Goal: Task Accomplishment & Management: Use online tool/utility

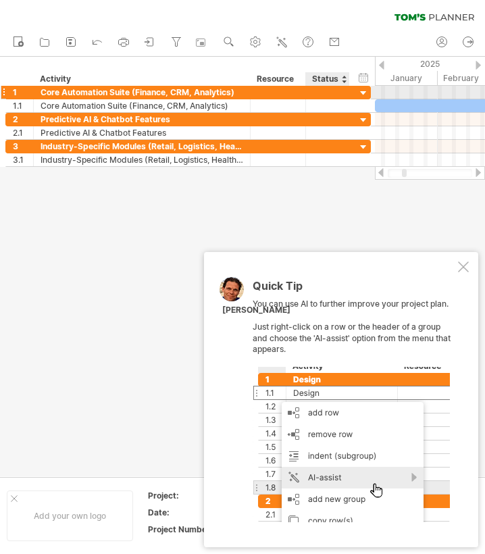
click at [364, 96] on div at bounding box center [363, 93] width 13 height 13
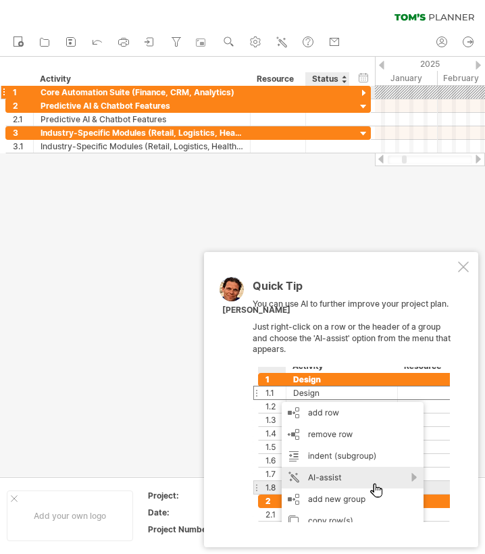
click at [364, 96] on div at bounding box center [363, 93] width 13 height 13
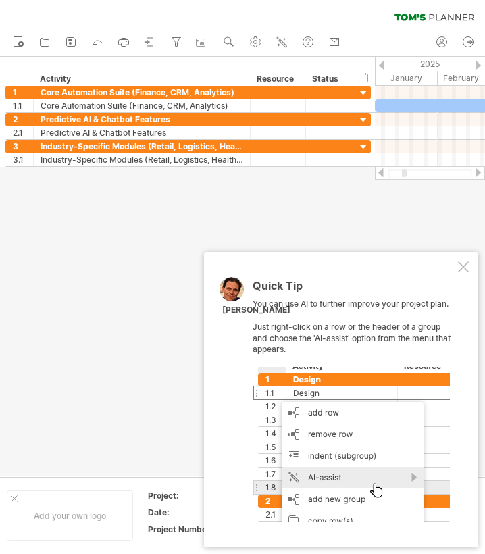
click at [471, 282] on div "Quick Tip You can use AI to further improve your project plan. Just right-click…" at bounding box center [341, 399] width 274 height 295
click at [469, 276] on div "Quick Tip You can use AI to further improve your project plan. Just right-click…" at bounding box center [341, 399] width 274 height 295
click at [468, 272] on div at bounding box center [463, 267] width 11 height 11
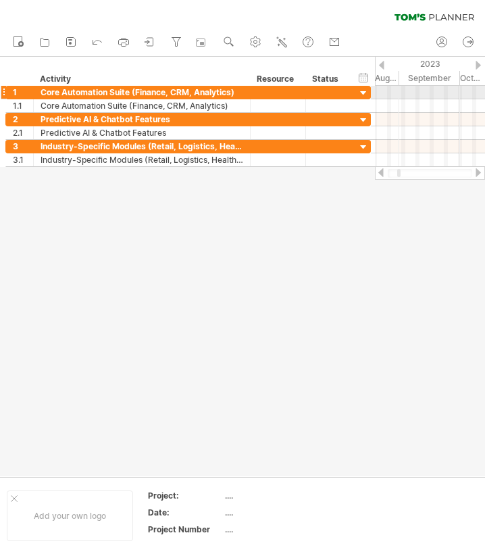
click at [381, 91] on div at bounding box center [430, 93] width 110 height 14
click at [383, 93] on div at bounding box center [430, 93] width 110 height 14
click at [402, 91] on div at bounding box center [430, 93] width 110 height 14
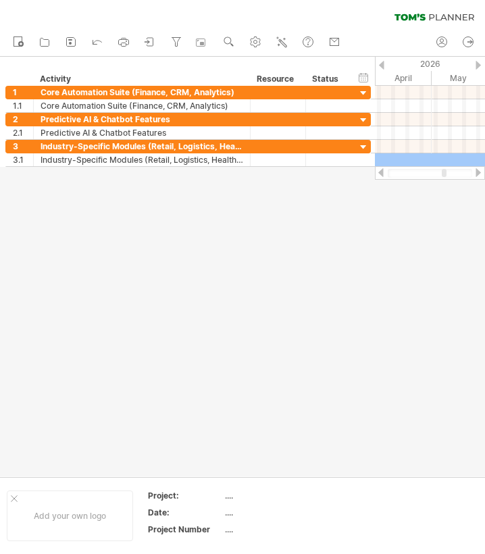
click at [484, 169] on html "progress(100%) Trying to reach [DOMAIN_NAME] Connected again... 0% clear filter…" at bounding box center [242, 278] width 485 height 557
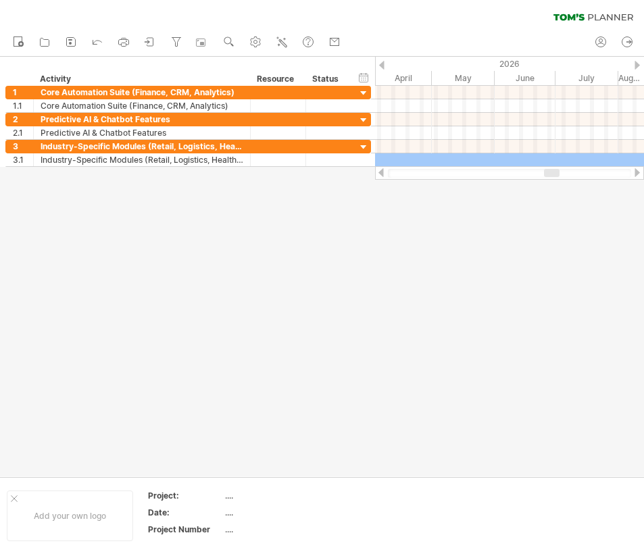
click at [484, 304] on div at bounding box center [322, 267] width 644 height 420
click at [382, 64] on div at bounding box center [381, 65] width 5 height 9
click at [484, 64] on div at bounding box center [637, 65] width 5 height 9
click at [484, 63] on div at bounding box center [637, 65] width 5 height 9
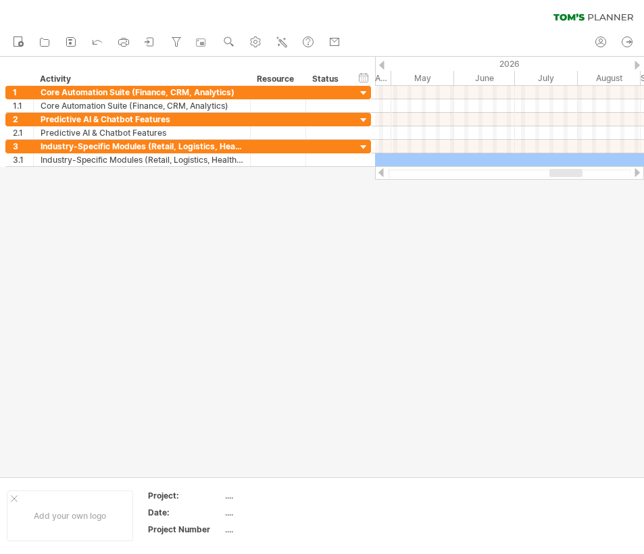
click at [484, 63] on div at bounding box center [637, 65] width 5 height 9
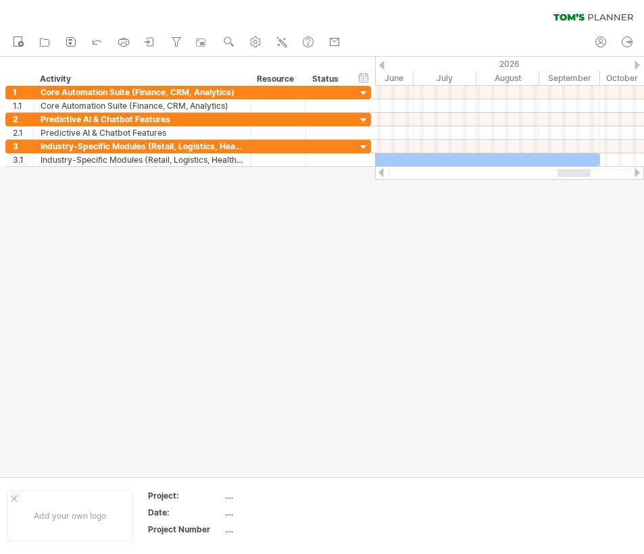
click at [484, 63] on div at bounding box center [637, 65] width 5 height 9
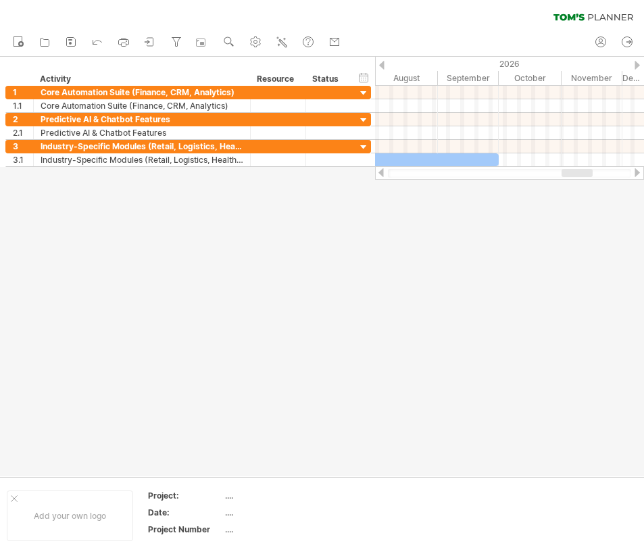
click at [484, 63] on div at bounding box center [637, 65] width 5 height 9
click at [386, 68] on div "2026" at bounding box center [277, 64] width 740 height 14
click at [384, 63] on div "2026" at bounding box center [277, 64] width 740 height 14
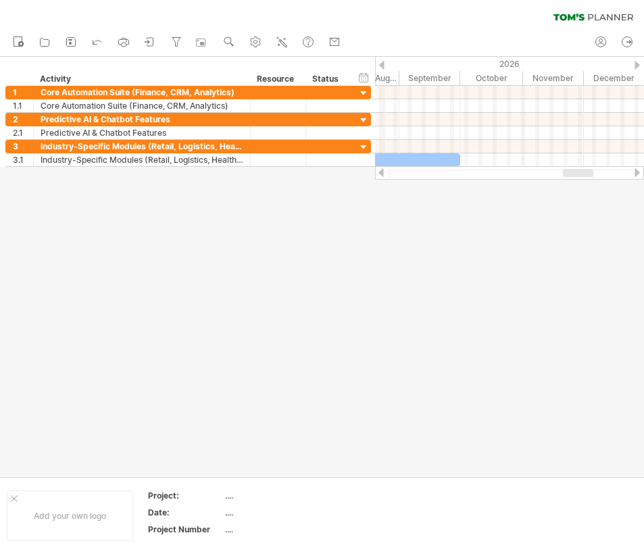
click at [384, 63] on div "2026" at bounding box center [277, 64] width 740 height 14
click at [382, 66] on div at bounding box center [381, 65] width 5 height 9
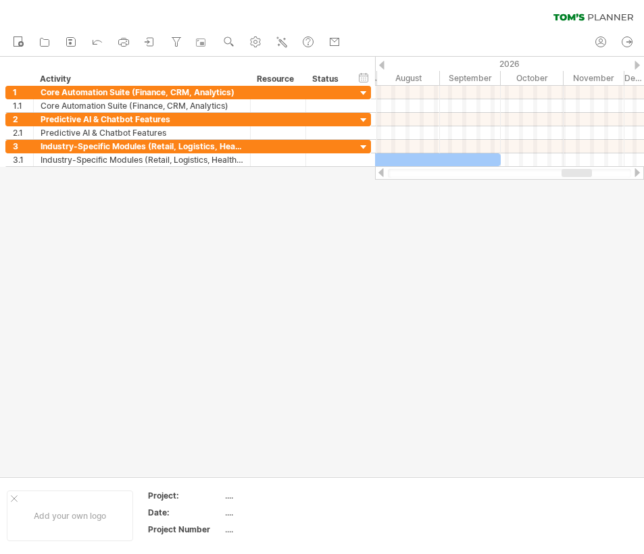
click at [382, 66] on div at bounding box center [381, 65] width 5 height 9
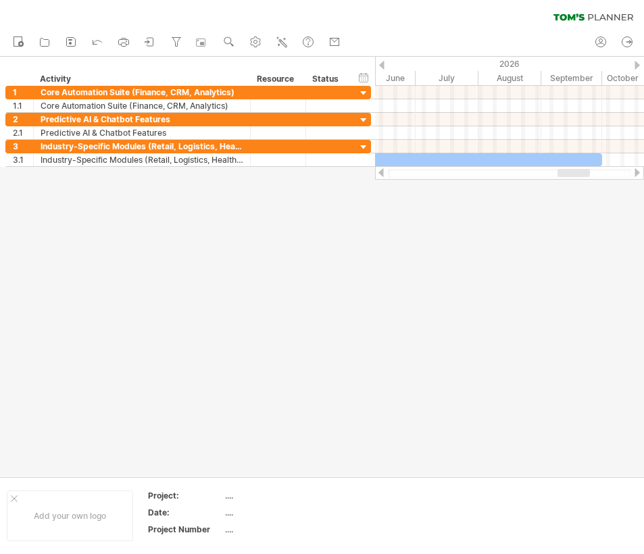
click at [382, 66] on div at bounding box center [381, 65] width 5 height 9
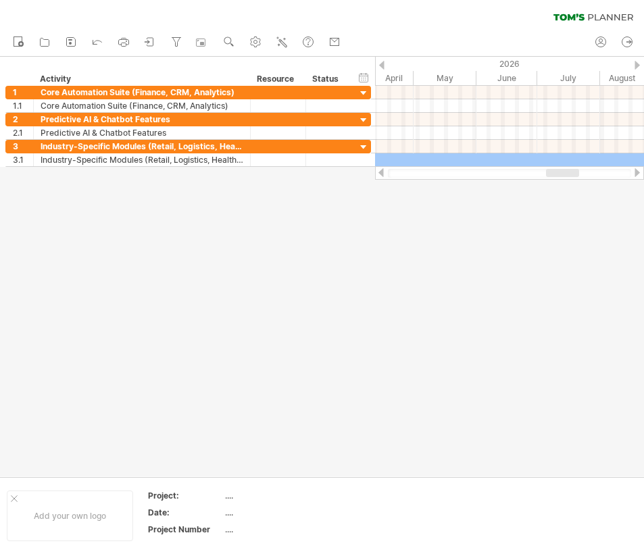
click at [382, 66] on div at bounding box center [381, 65] width 5 height 9
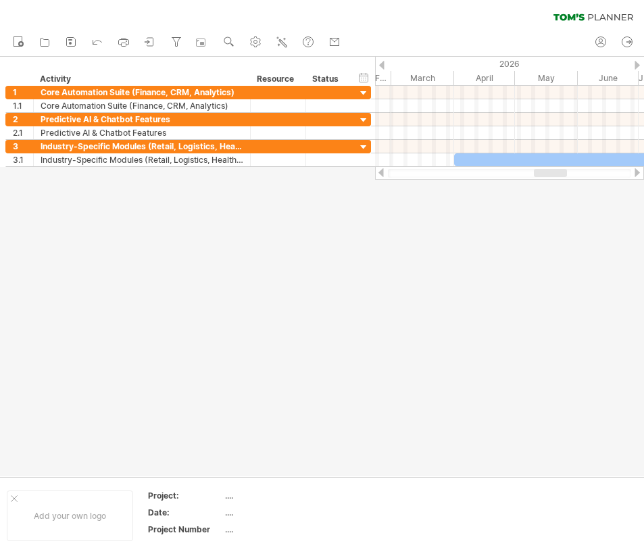
click at [382, 66] on div at bounding box center [381, 65] width 5 height 9
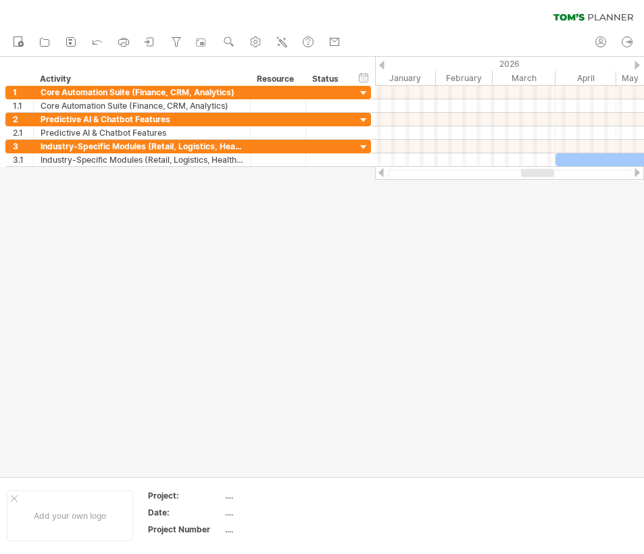
click at [382, 66] on div at bounding box center [381, 65] width 5 height 9
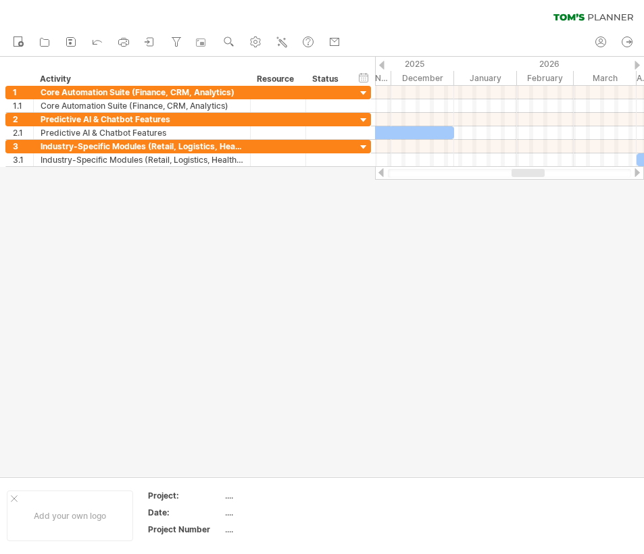
click at [382, 66] on div at bounding box center [381, 65] width 5 height 9
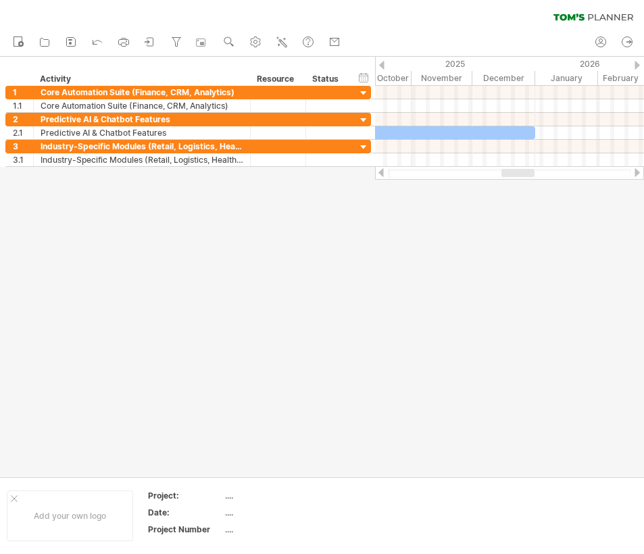
click at [382, 66] on div at bounding box center [381, 65] width 5 height 9
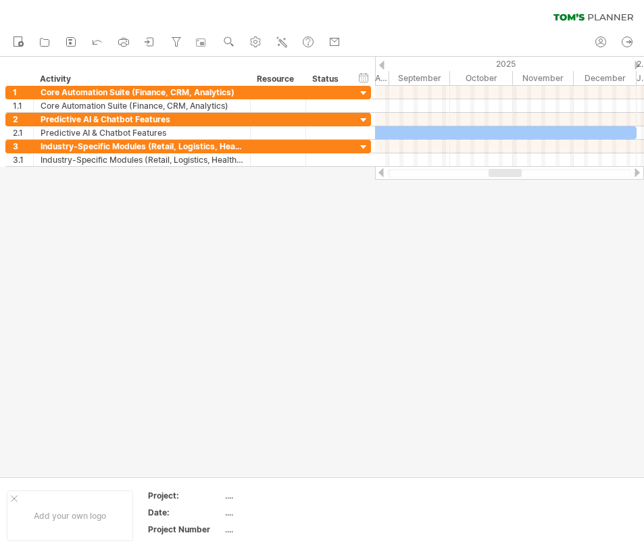
click at [382, 66] on div at bounding box center [381, 65] width 5 height 9
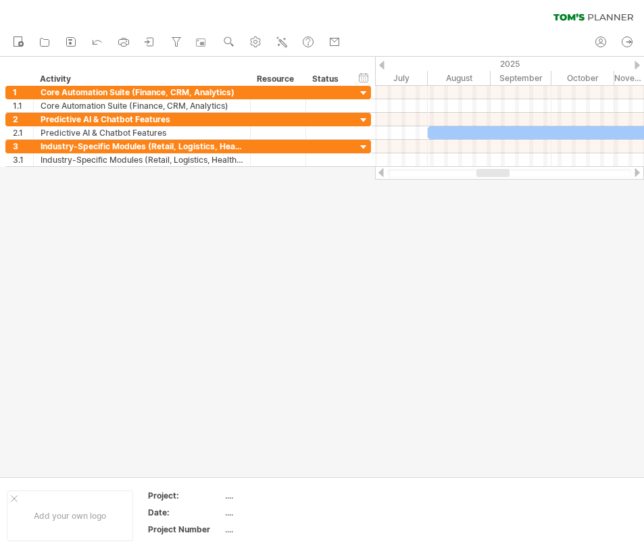
click at [382, 66] on div at bounding box center [381, 65] width 5 height 9
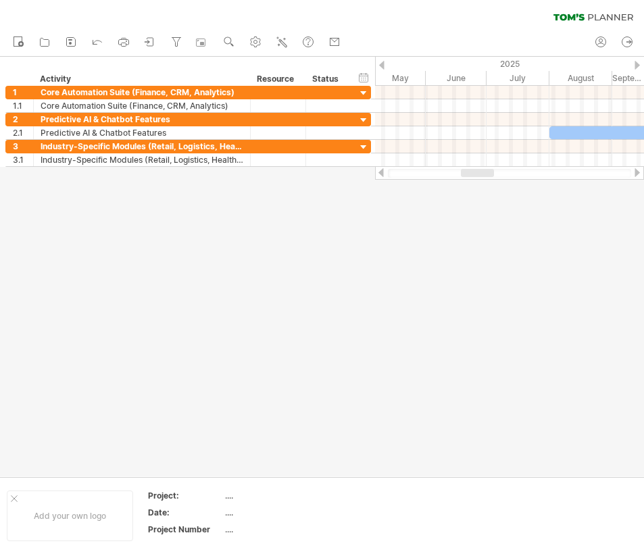
click at [382, 66] on div at bounding box center [381, 65] width 5 height 9
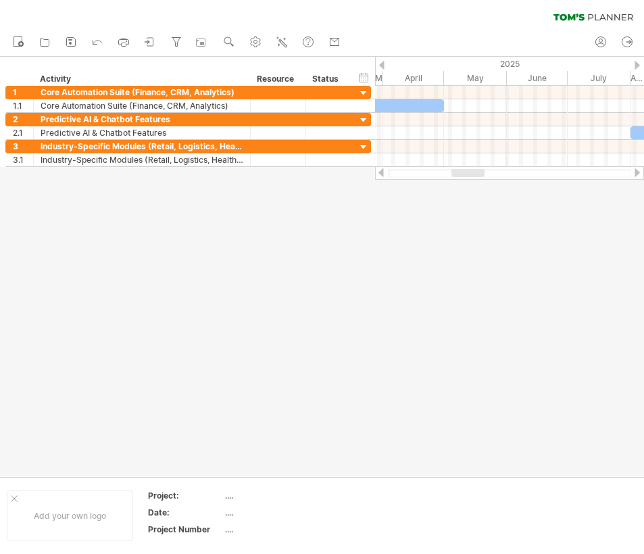
click at [382, 66] on div at bounding box center [381, 65] width 5 height 9
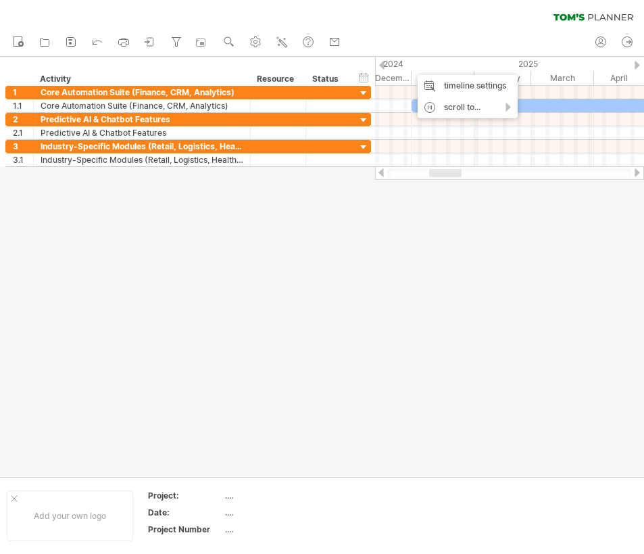
click at [462, 264] on div at bounding box center [322, 267] width 644 height 420
drag, startPoint x: 475, startPoint y: 77, endPoint x: 462, endPoint y: 78, distance: 13.5
click at [462, 78] on div "February" at bounding box center [488, 78] width 57 height 14
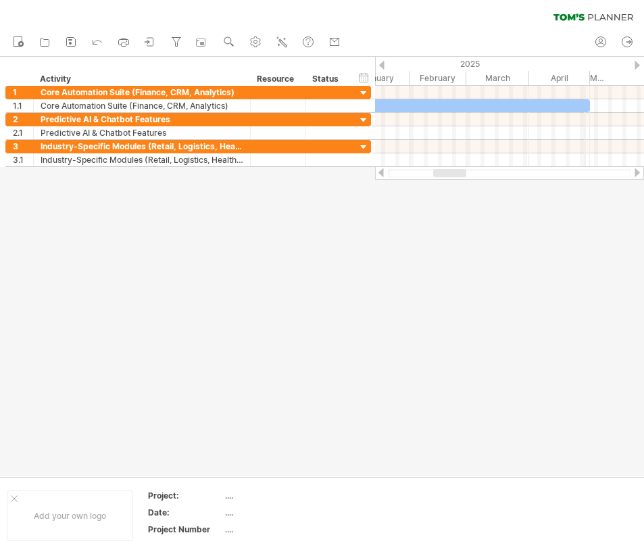
drag, startPoint x: 635, startPoint y: 60, endPoint x: 584, endPoint y: 64, distance: 50.8
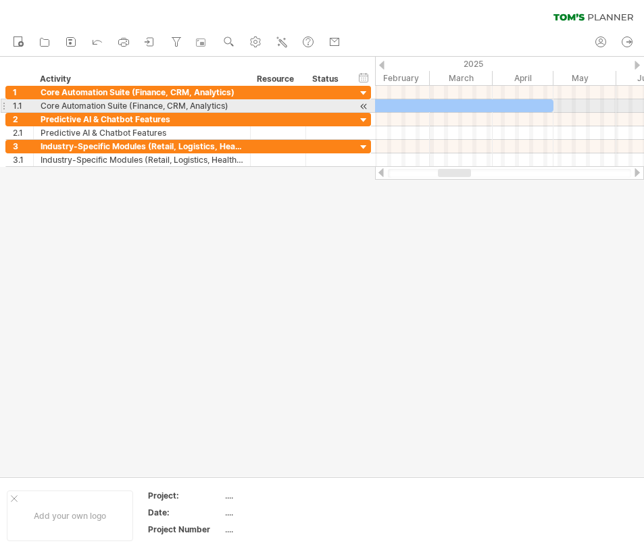
drag, startPoint x: 589, startPoint y: 77, endPoint x: 552, endPoint y: 107, distance: 48.0
click at [484, 107] on div "Trying to reach [DOMAIN_NAME] Connected again... 0% clear filter new 1" at bounding box center [322, 277] width 644 height 554
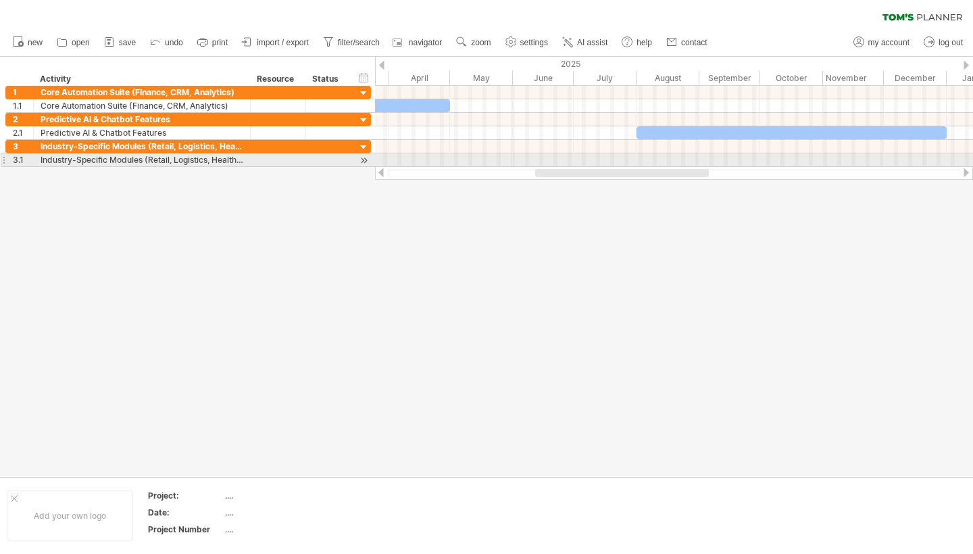
drag, startPoint x: 962, startPoint y: 78, endPoint x: 853, endPoint y: 167, distance: 140.8
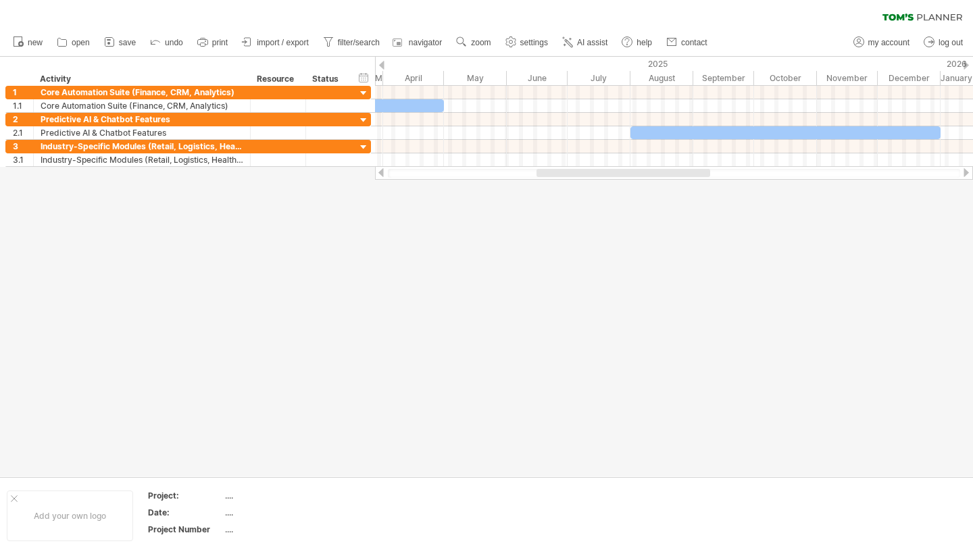
click at [380, 172] on div at bounding box center [381, 172] width 11 height 9
click at [372, 171] on div at bounding box center [486, 267] width 973 height 420
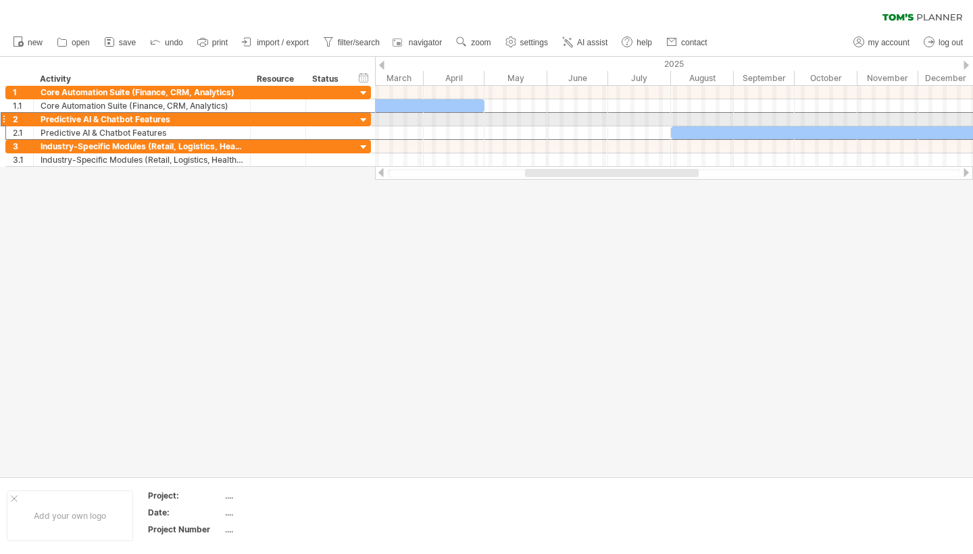
drag, startPoint x: 373, startPoint y: 124, endPoint x: 364, endPoint y: 124, distance: 8.8
click at [364, 124] on div "**********" at bounding box center [188, 119] width 366 height 14
click at [380, 65] on div at bounding box center [381, 65] width 5 height 9
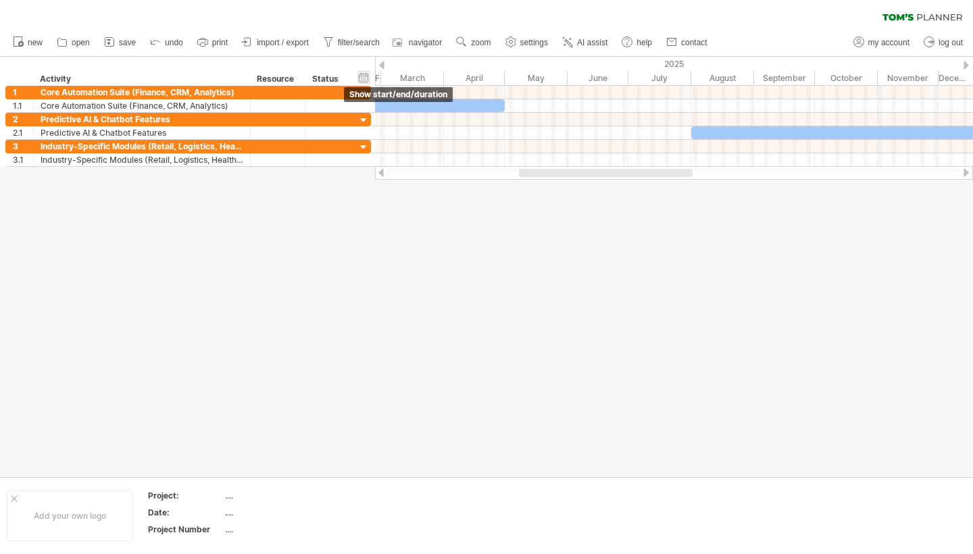
click at [362, 77] on div "hide start/end/duration show start/end/duration" at bounding box center [363, 77] width 13 height 14
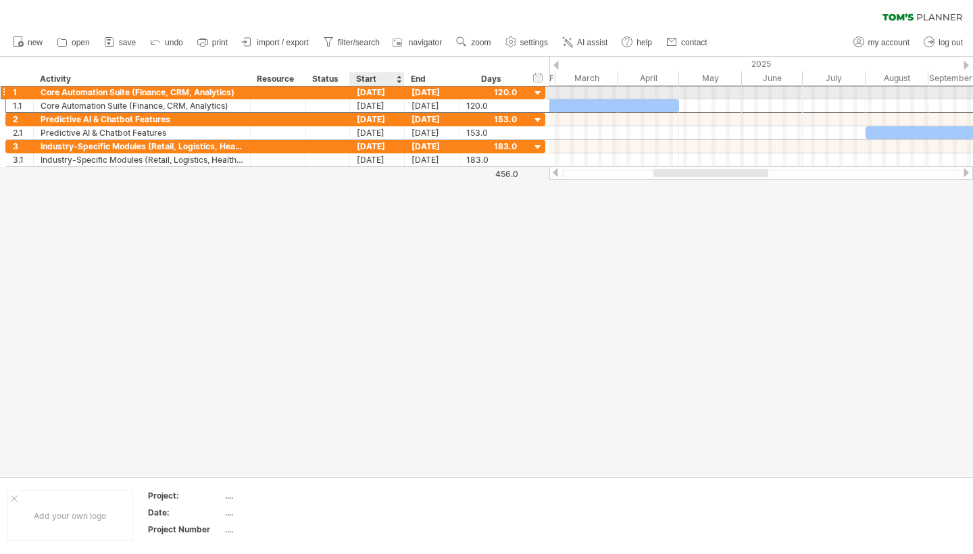
click at [395, 93] on div "[DATE]" at bounding box center [377, 92] width 55 height 13
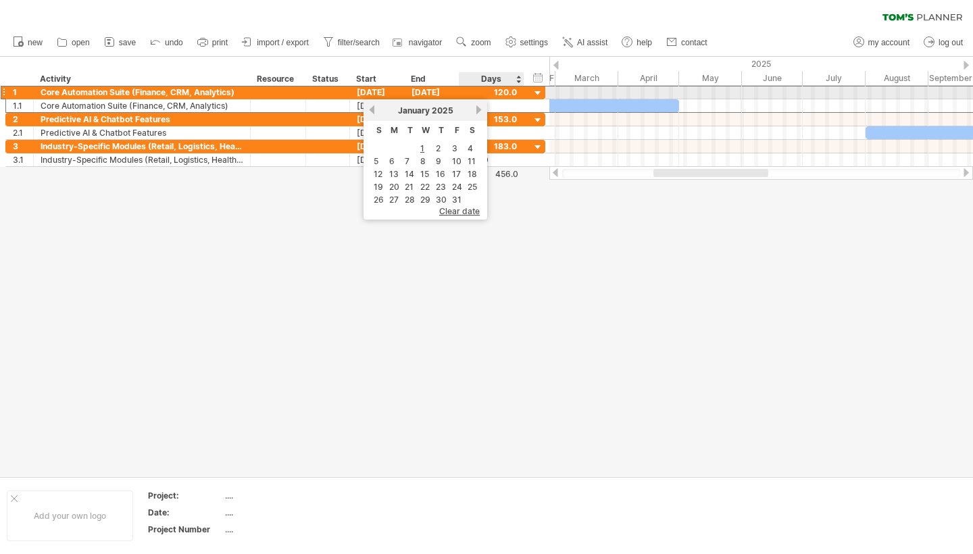
click at [484, 91] on div at bounding box center [538, 93] width 13 height 13
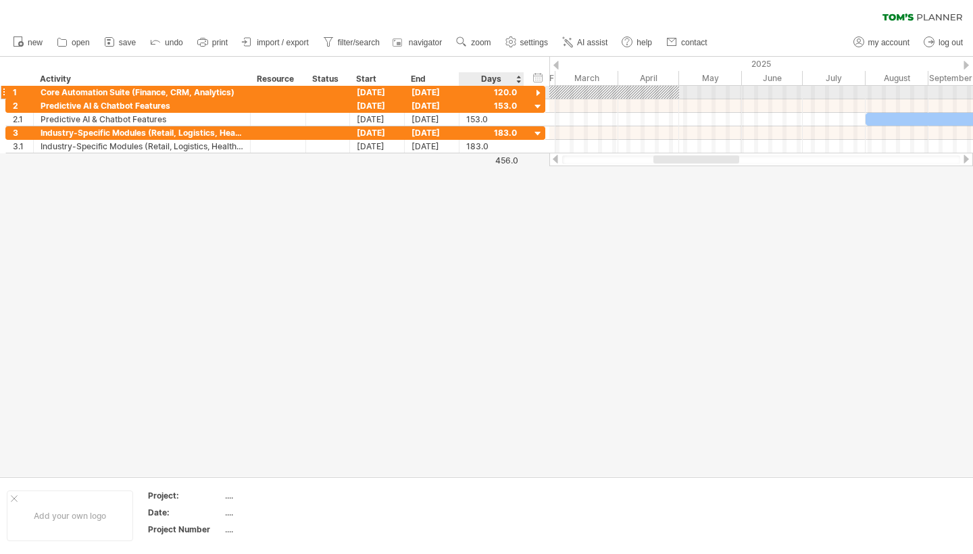
click at [484, 90] on div at bounding box center [538, 93] width 13 height 13
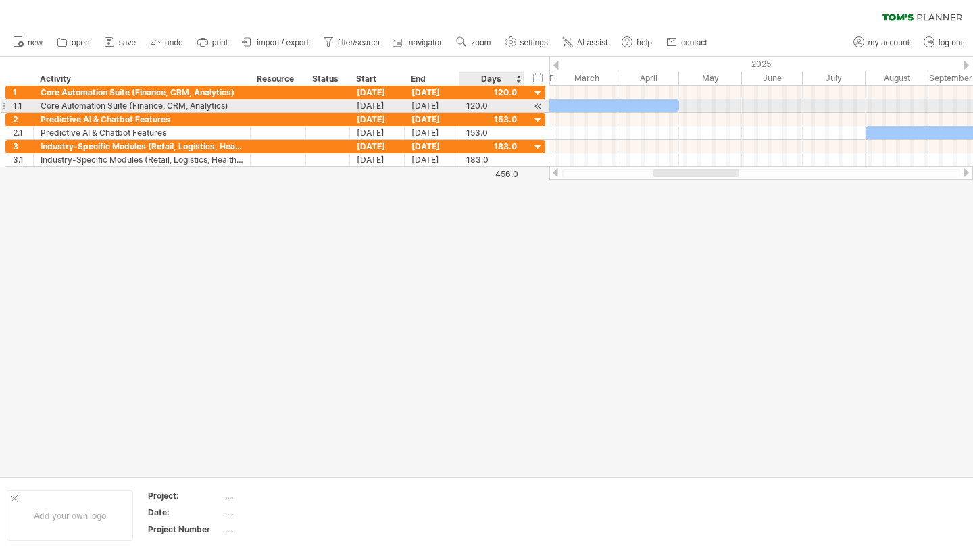
click at [484, 111] on div "120.0" at bounding box center [491, 105] width 51 height 13
type input "***"
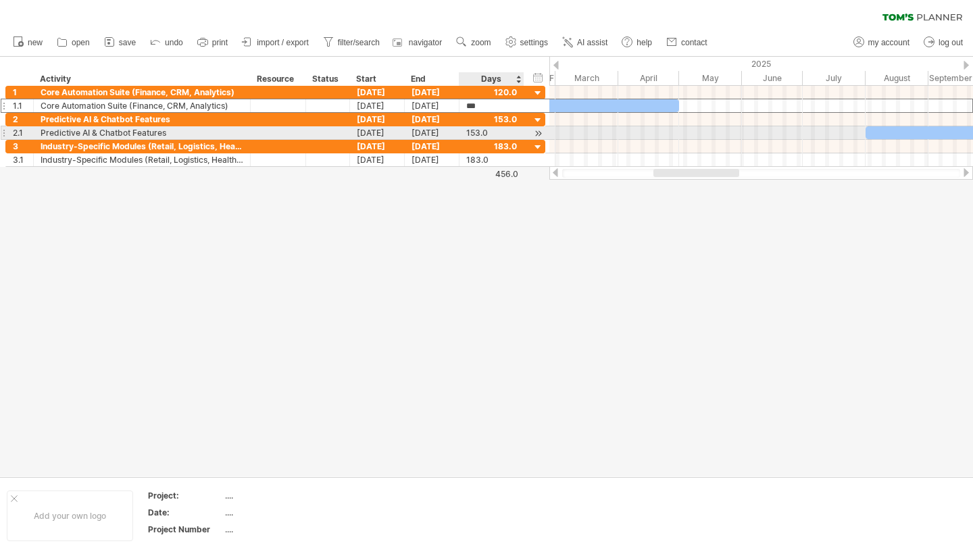
click at [484, 128] on div "153.0" at bounding box center [491, 132] width 51 height 13
type input "***"
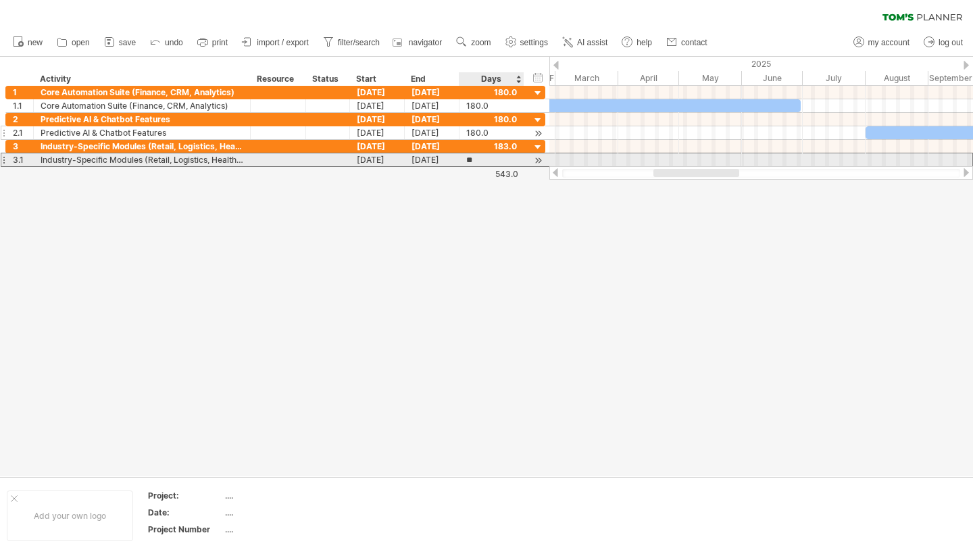
type input "***"
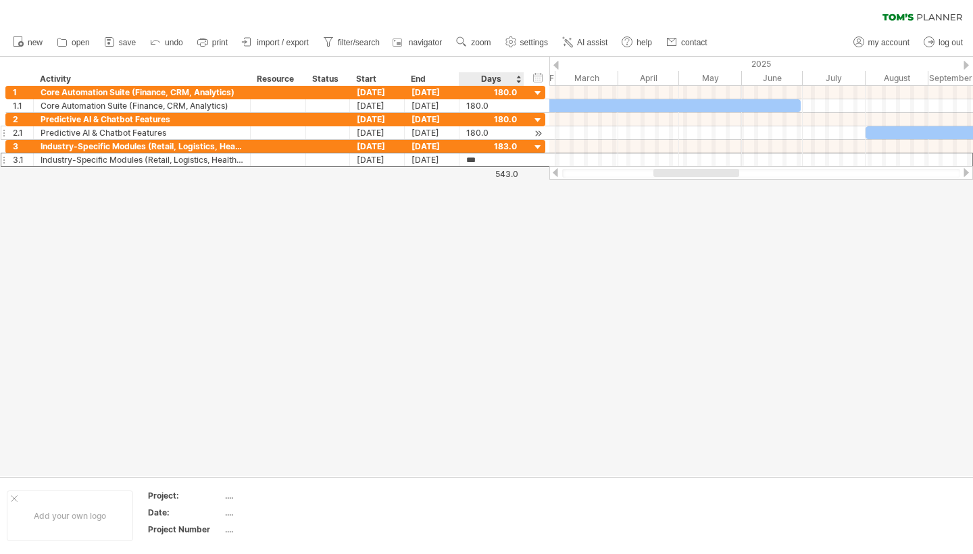
click at [484, 224] on div at bounding box center [486, 267] width 973 height 420
click at [395, 75] on div "Start" at bounding box center [376, 79] width 41 height 14
click at [396, 80] on div "Start" at bounding box center [376, 79] width 41 height 14
click at [397, 78] on div at bounding box center [398, 79] width 5 height 14
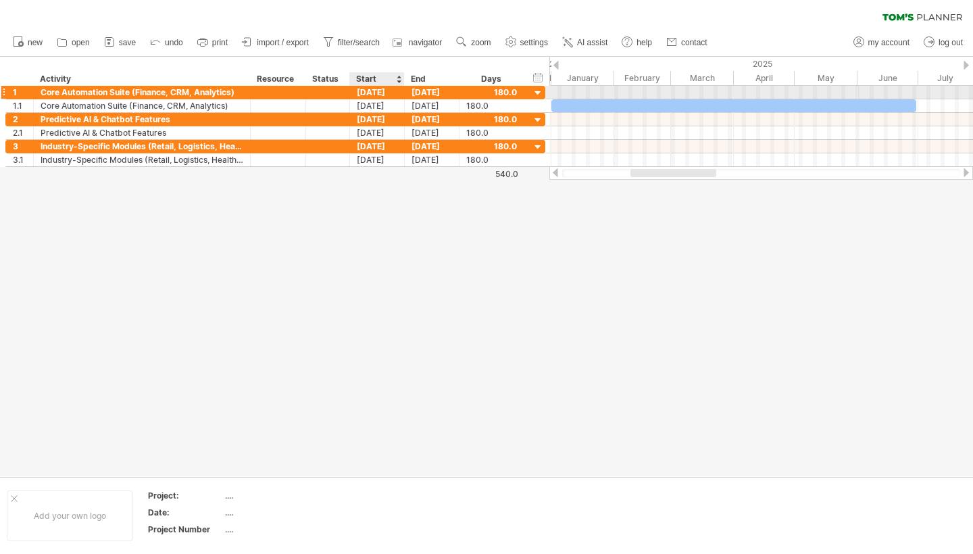
click at [393, 92] on div "[DATE]" at bounding box center [377, 92] width 55 height 13
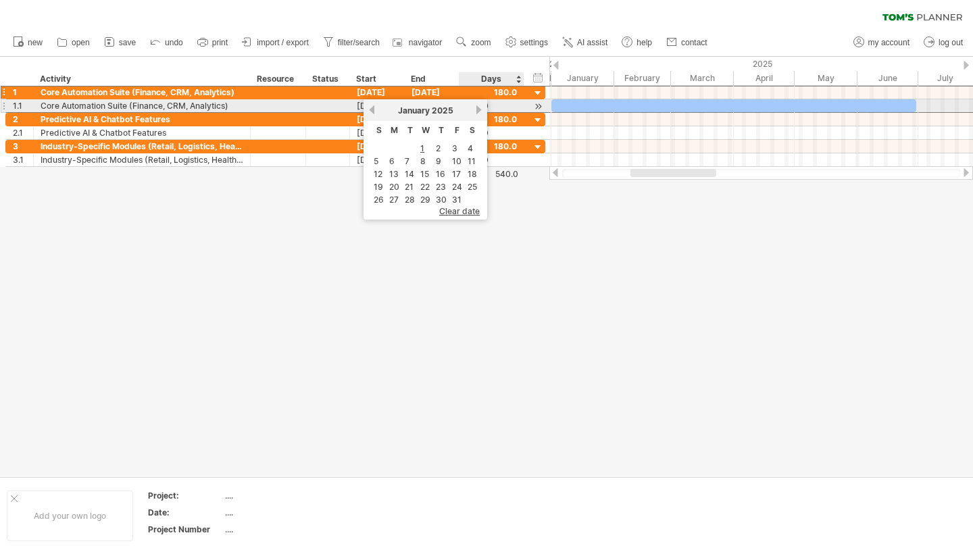
click at [479, 109] on link "next" at bounding box center [479, 110] width 10 height 10
click at [479, 109] on link "next" at bounding box center [477, 110] width 10 height 10
click at [479, 109] on link "next" at bounding box center [479, 110] width 10 height 10
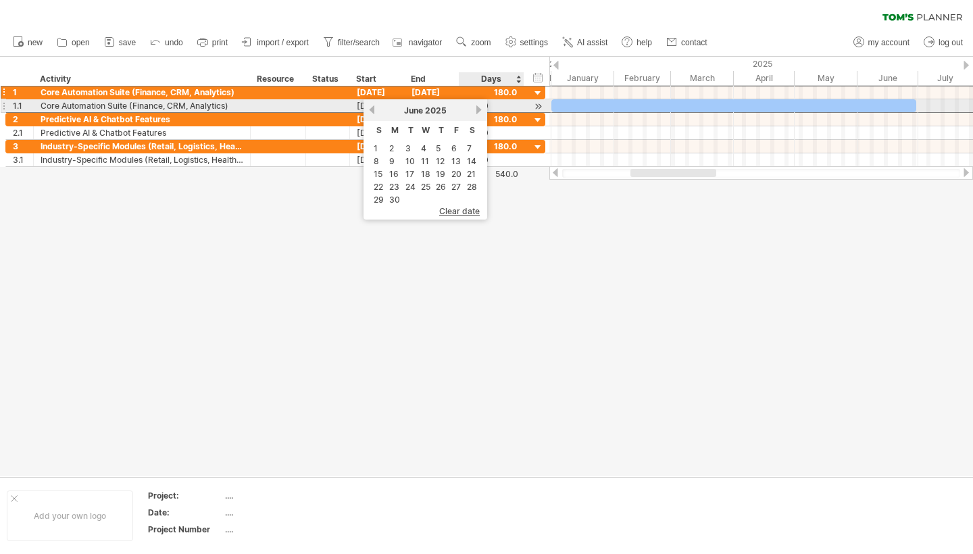
click at [479, 109] on link "next" at bounding box center [479, 110] width 10 height 10
click at [480, 109] on link "next" at bounding box center [479, 110] width 10 height 10
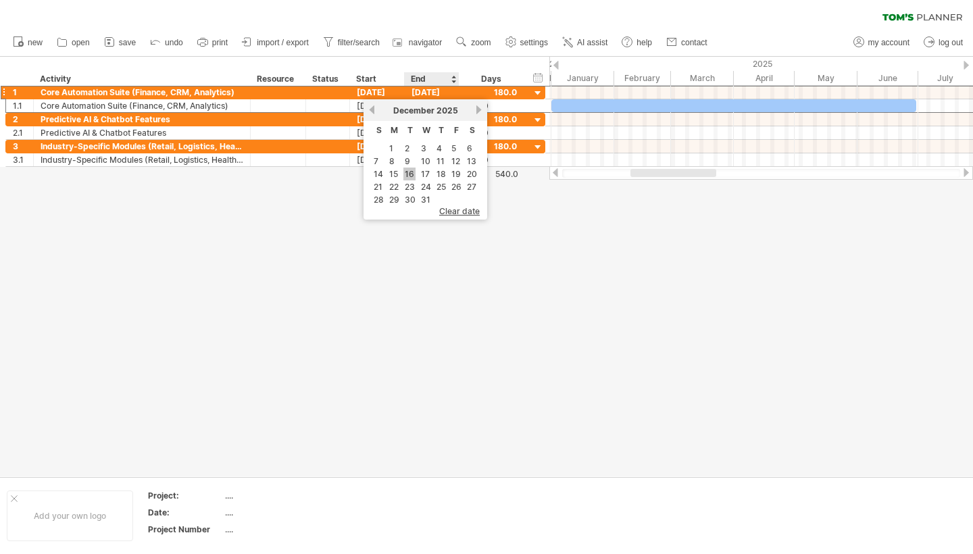
click at [413, 172] on link "16" at bounding box center [409, 174] width 12 height 13
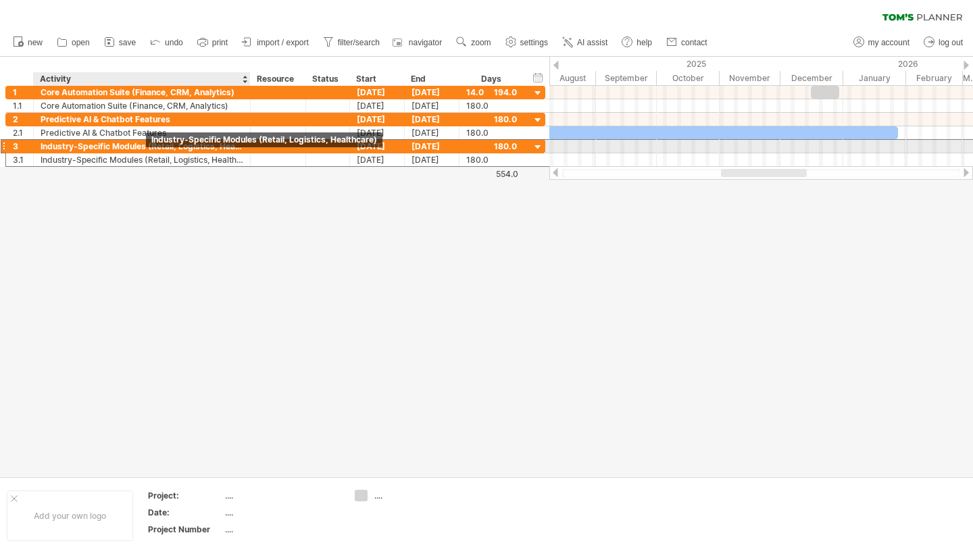
click at [151, 149] on div "Industry-Specific Modules (Retail, Logistics, Healthcare)" at bounding box center [142, 146] width 203 height 13
drag, startPoint x: 42, startPoint y: 144, endPoint x: 55, endPoint y: 151, distance: 15.4
click at [55, 151] on input "**********" at bounding box center [142, 146] width 203 height 13
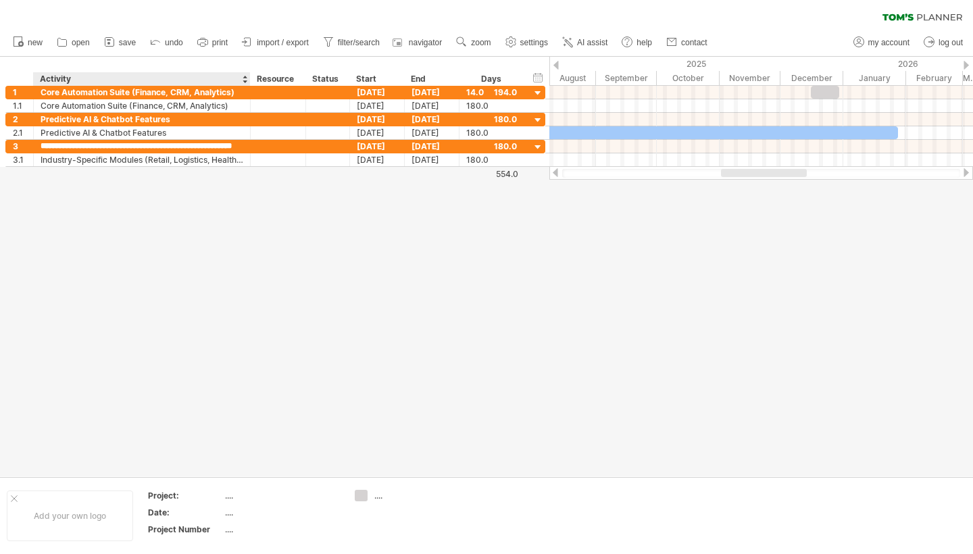
click at [80, 213] on div at bounding box center [486, 267] width 973 height 420
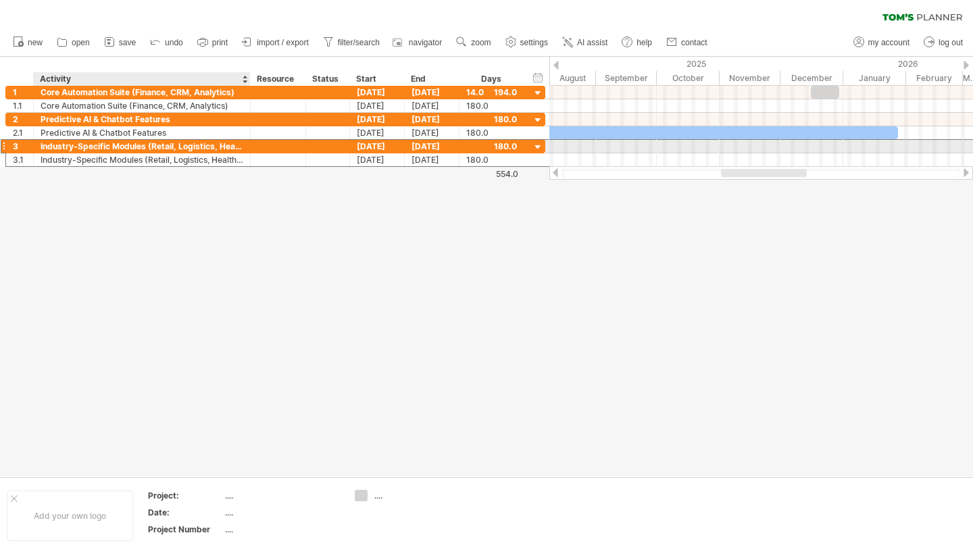
click at [43, 147] on div "Industry-Specific Modules (Retail, Logistics, Healthcare)" at bounding box center [142, 146] width 203 height 13
drag, startPoint x: 39, startPoint y: 145, endPoint x: 53, endPoint y: 145, distance: 14.2
click at [53, 145] on div "**********" at bounding box center [142, 146] width 217 height 13
click at [61, 146] on input "**********" at bounding box center [142, 146] width 203 height 13
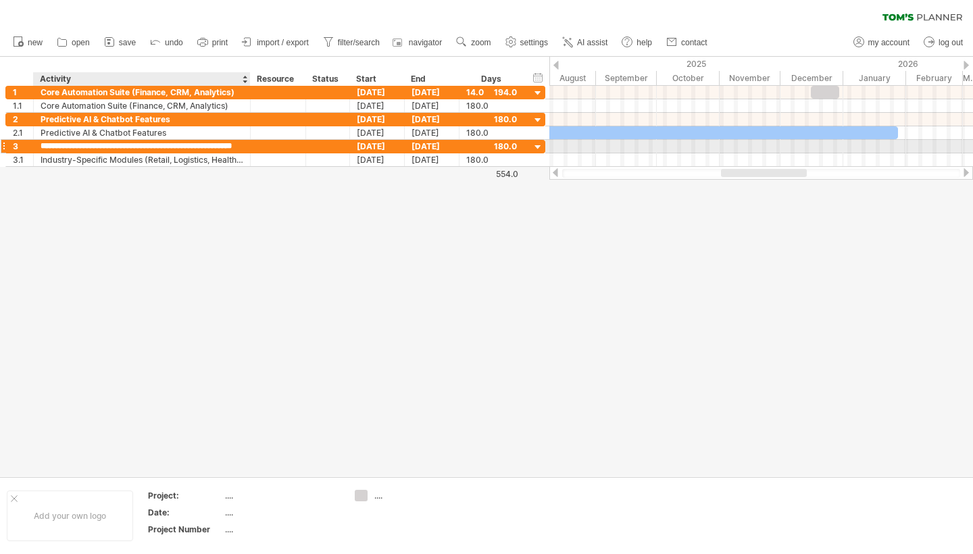
click at [49, 145] on input "**********" at bounding box center [142, 146] width 203 height 13
drag, startPoint x: 39, startPoint y: 144, endPoint x: 64, endPoint y: 147, distance: 25.1
click at [64, 147] on div "**********" at bounding box center [142, 146] width 217 height 13
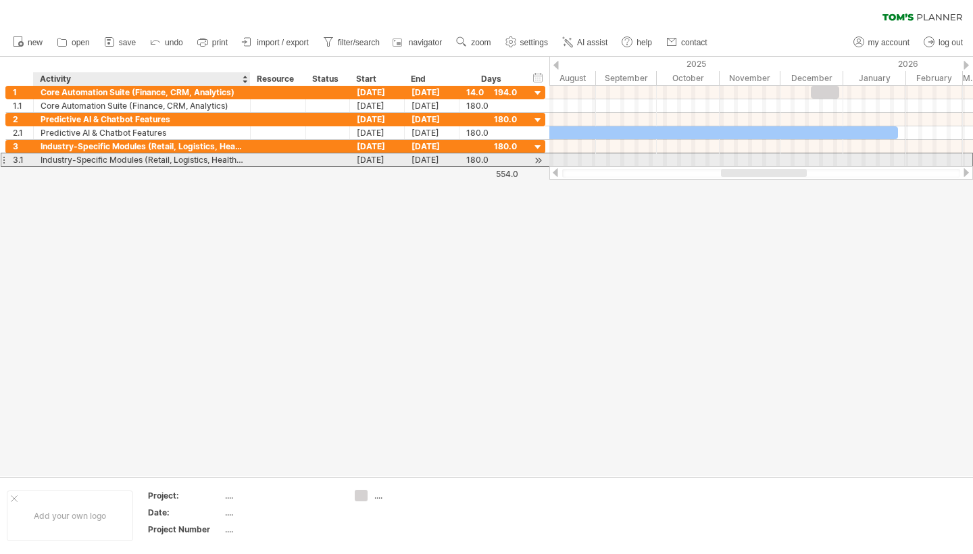
click at [188, 159] on div "Industry-Specific Modules (Retail, Logistics, Healthcare)" at bounding box center [142, 159] width 203 height 13
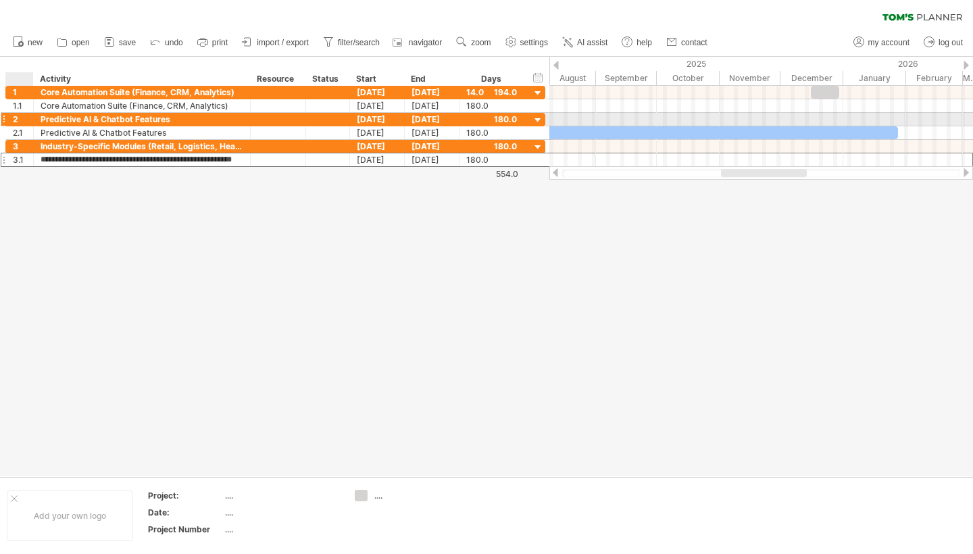
click at [19, 123] on div "2" at bounding box center [23, 119] width 20 height 13
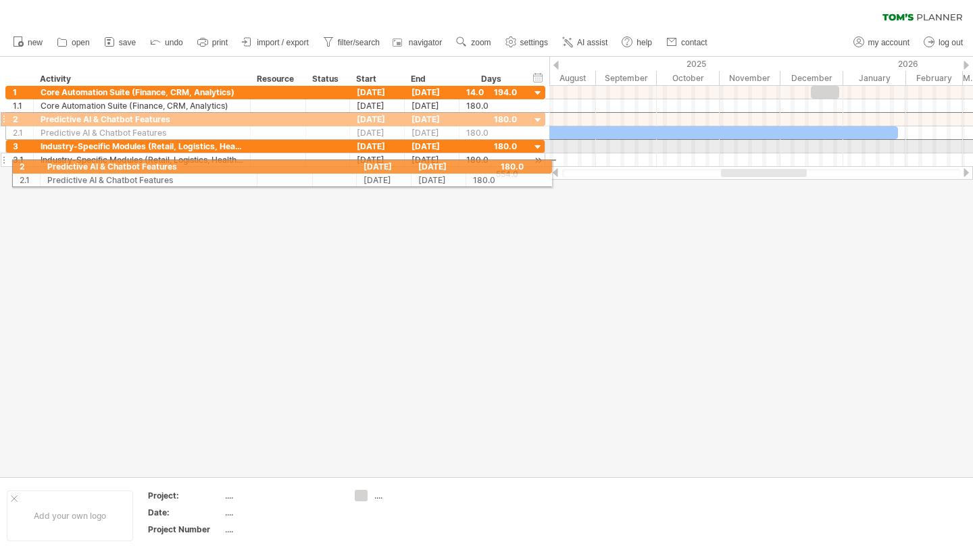
drag, startPoint x: 3, startPoint y: 122, endPoint x: 5, endPoint y: 164, distance: 42.0
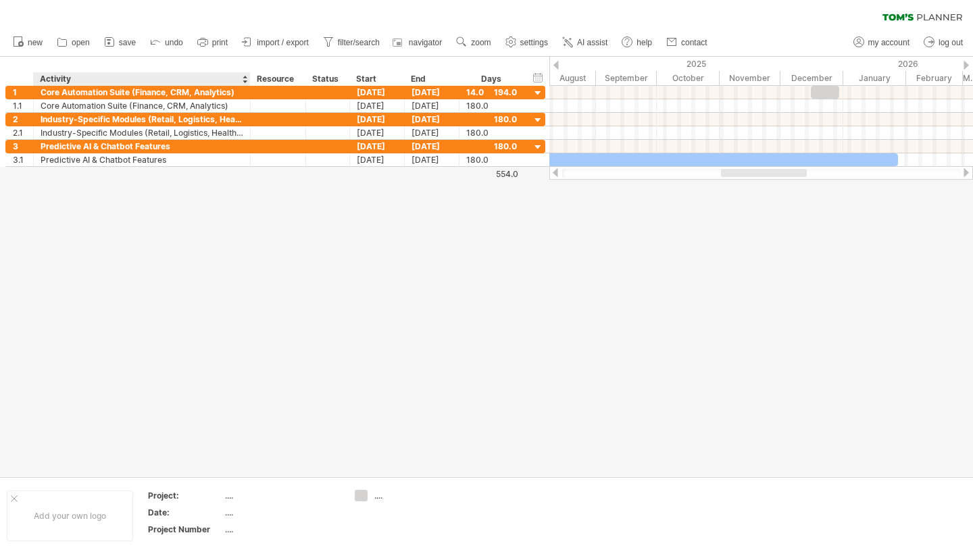
click at [105, 209] on div at bounding box center [486, 267] width 973 height 420
click at [81, 49] on link "open" at bounding box center [73, 43] width 41 height 18
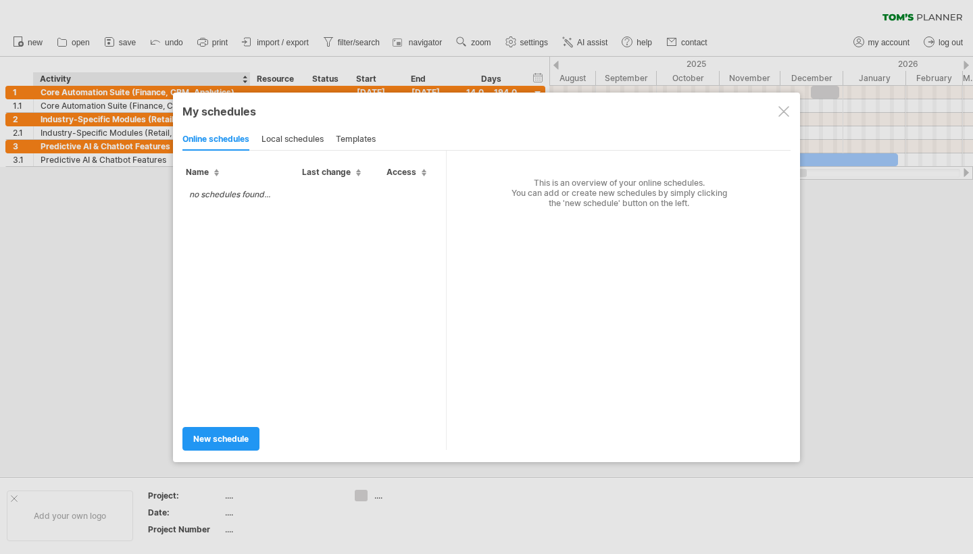
click at [107, 278] on div at bounding box center [486, 277] width 973 height 554
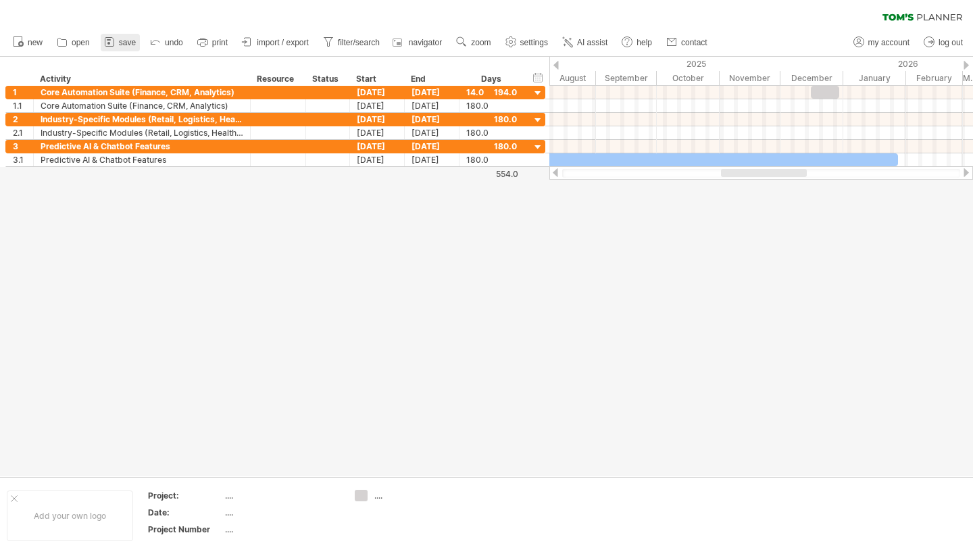
click at [126, 40] on span "save" at bounding box center [127, 42] width 17 height 9
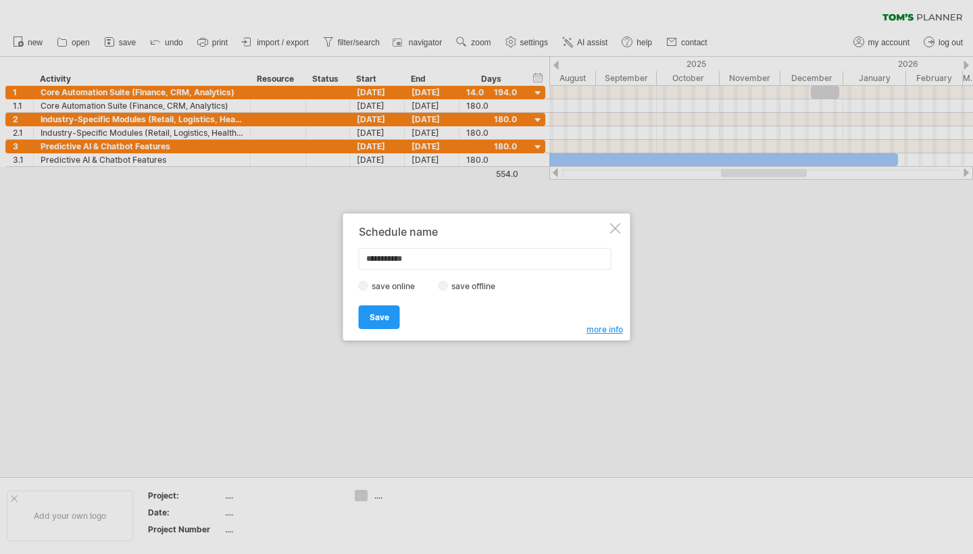
click at [462, 286] on label "save offline" at bounding box center [477, 286] width 59 height 10
click at [389, 314] on link "Save" at bounding box center [379, 317] width 41 height 24
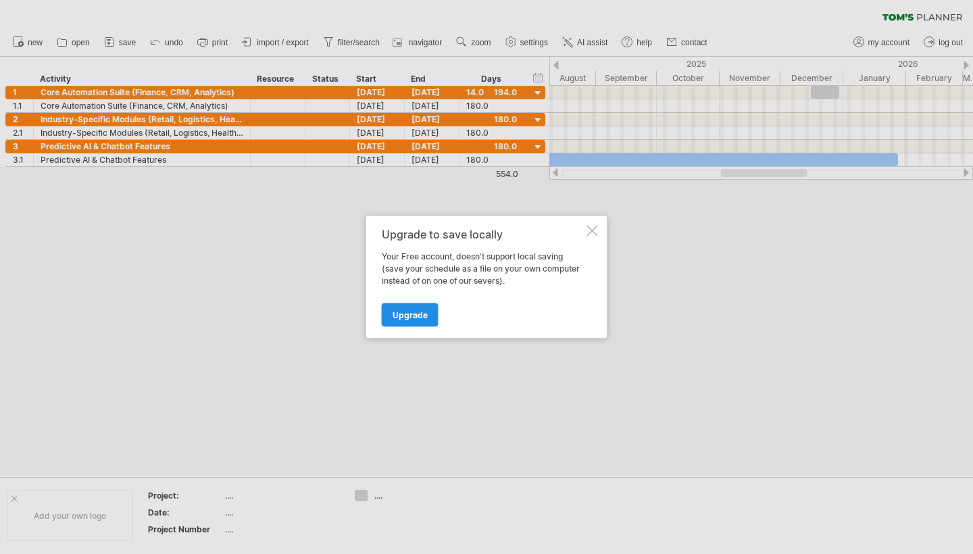
click at [421, 309] on link "Upgrade" at bounding box center [410, 315] width 57 height 24
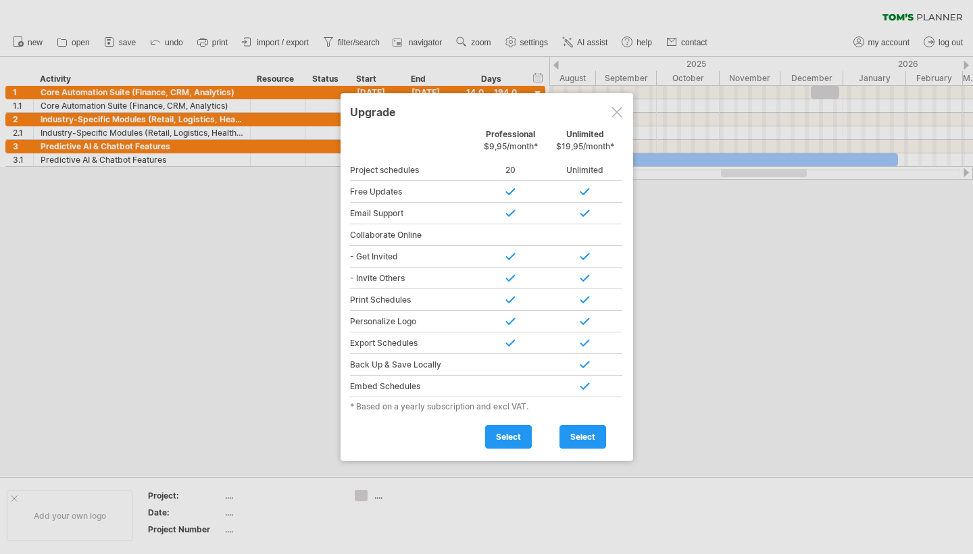
click at [484, 114] on div at bounding box center [617, 112] width 11 height 11
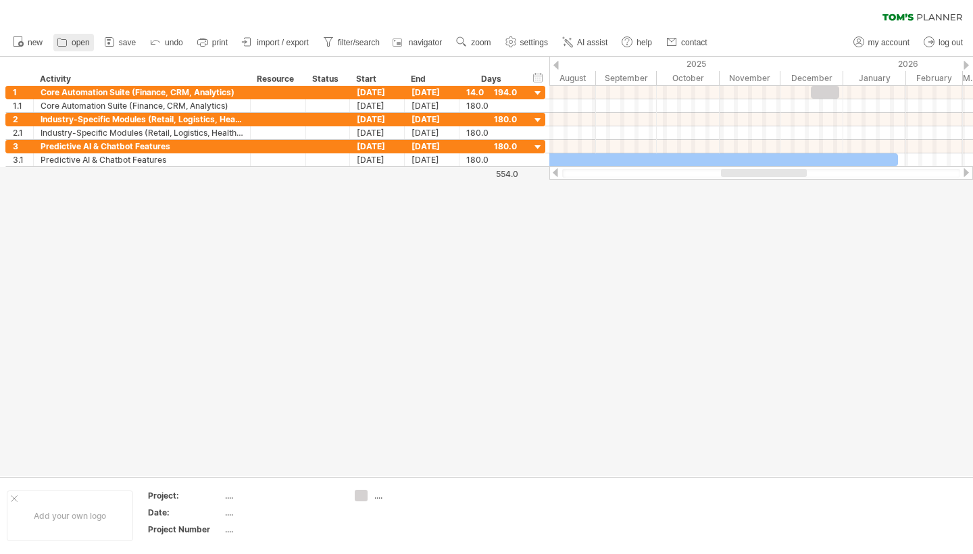
click at [77, 41] on span "open" at bounding box center [81, 42] width 18 height 9
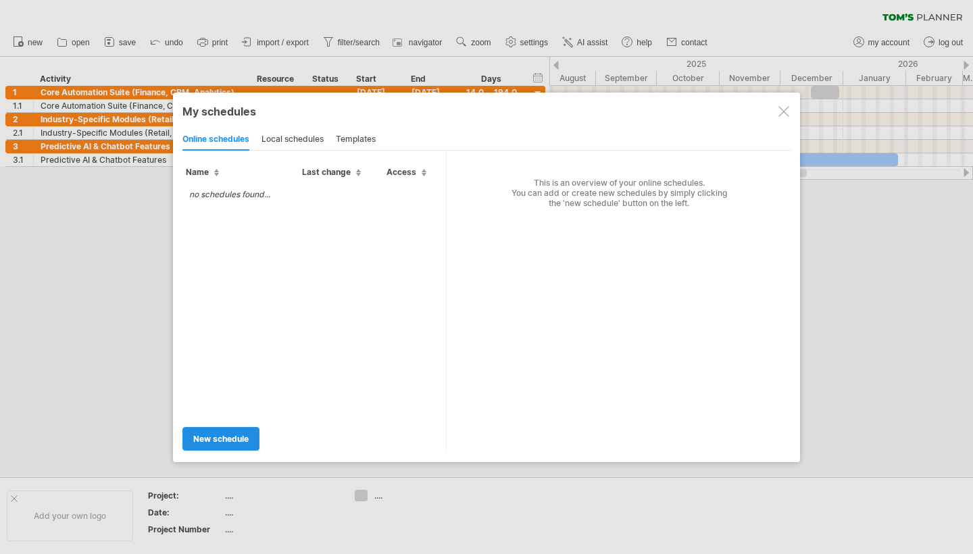
click at [232, 434] on span "new schedule" at bounding box center [220, 439] width 55 height 10
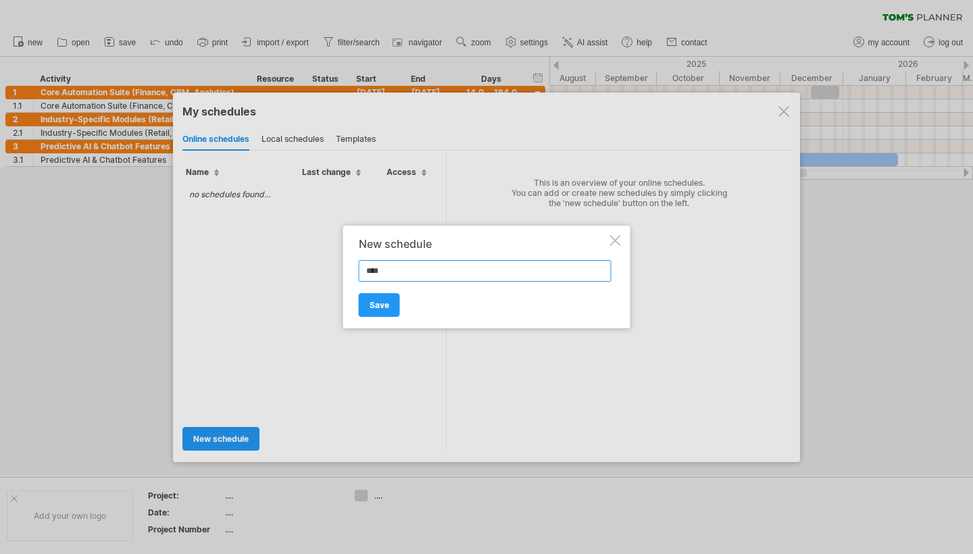
type input "*****"
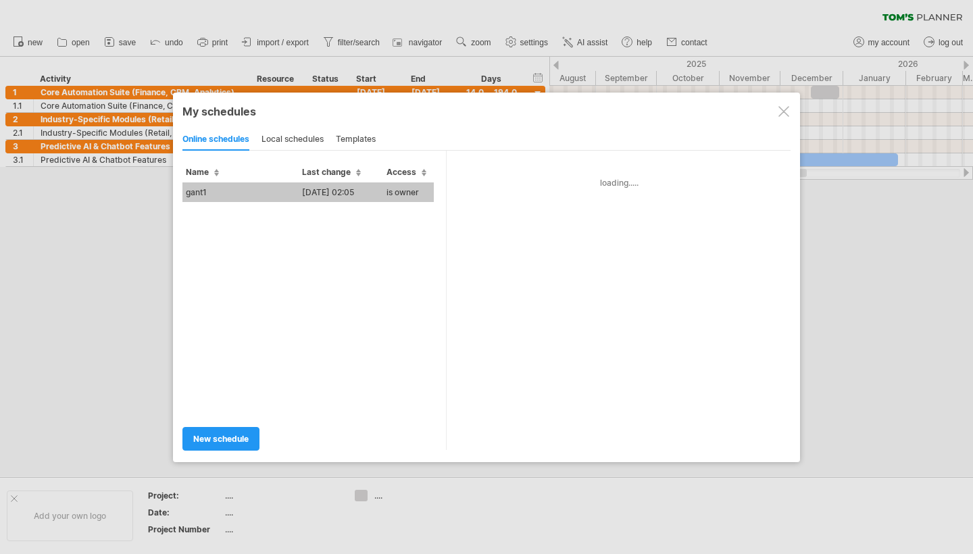
type input "*****"
type input "**********"
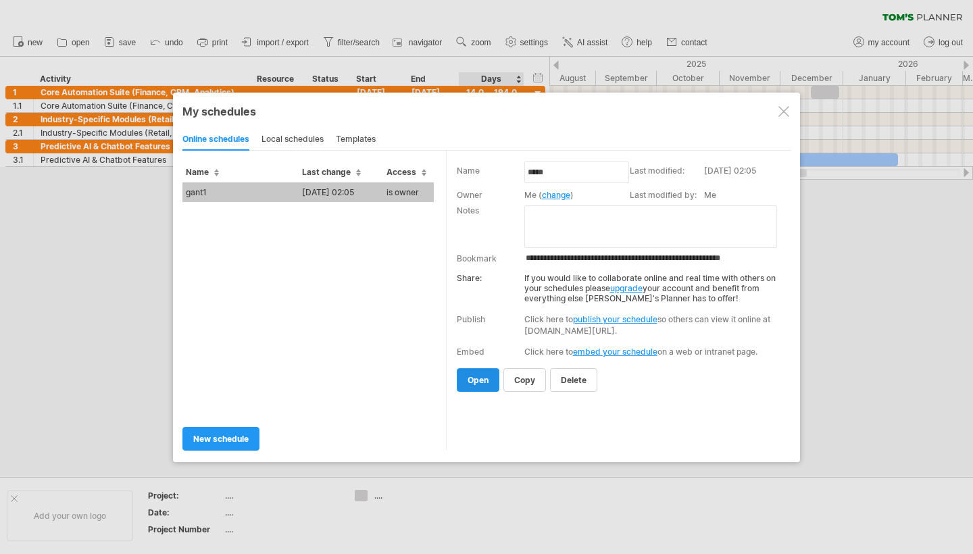
click at [484, 377] on link "open" at bounding box center [478, 380] width 43 height 24
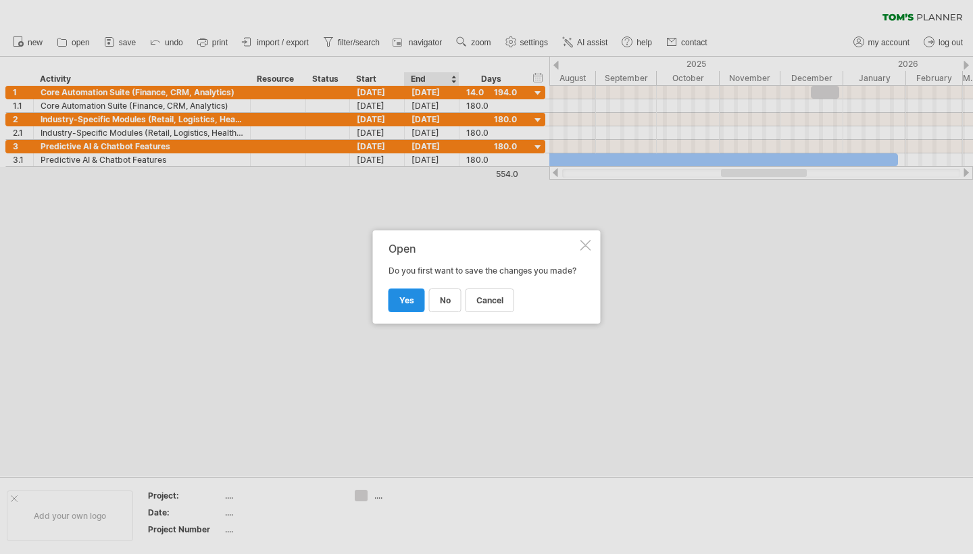
click at [416, 307] on link "yes" at bounding box center [407, 301] width 36 height 24
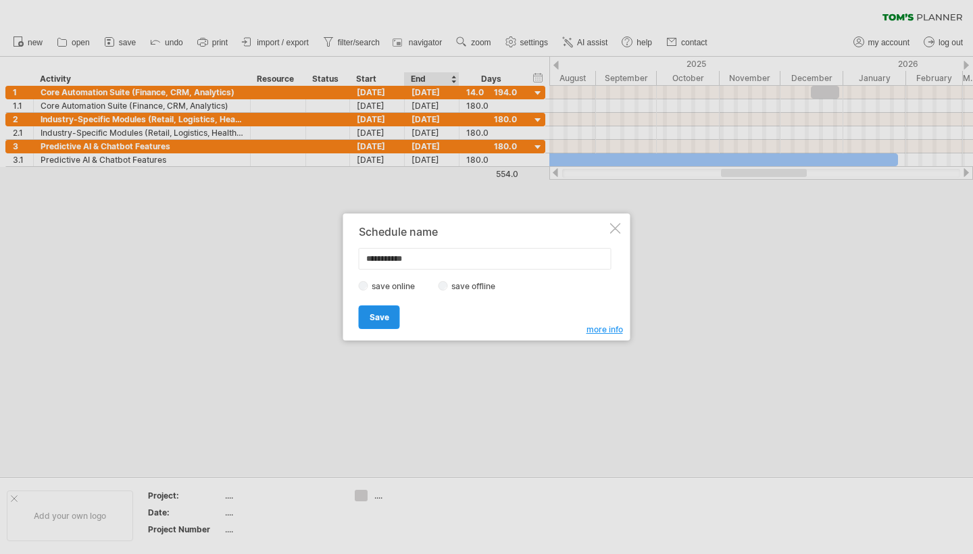
click at [391, 316] on link "Save" at bounding box center [379, 317] width 41 height 24
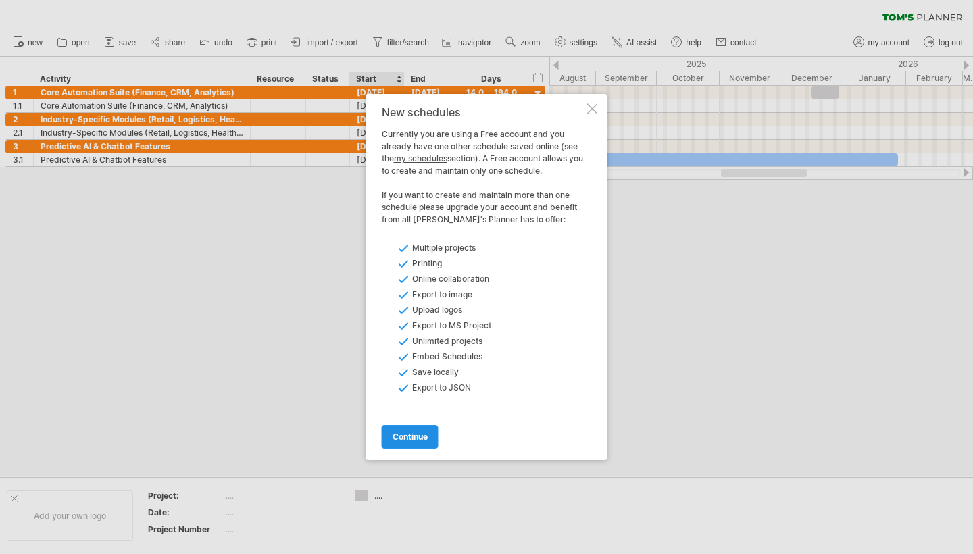
click at [421, 441] on span "continue" at bounding box center [410, 437] width 35 height 10
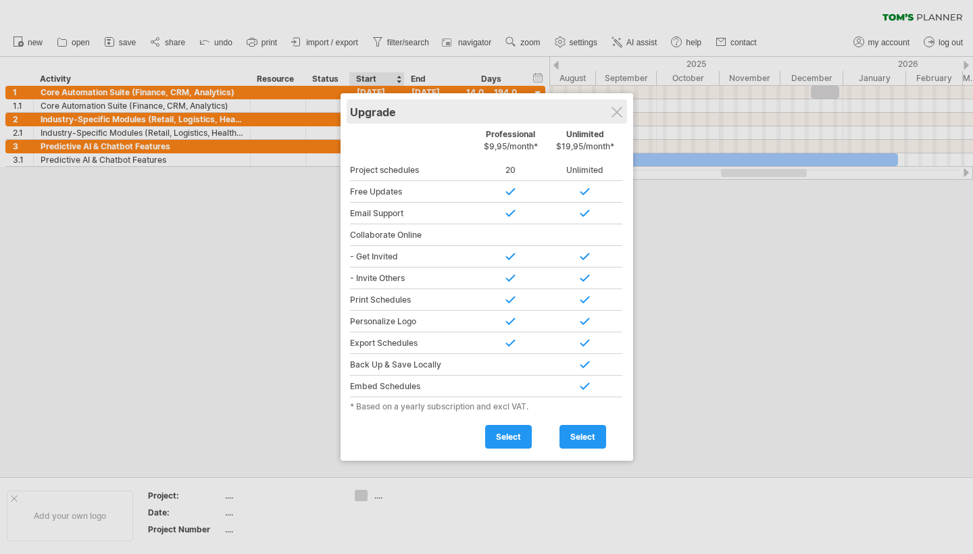
click at [484, 109] on div "Upgrade" at bounding box center [487, 111] width 274 height 24
click at [484, 107] on div at bounding box center [617, 112] width 11 height 11
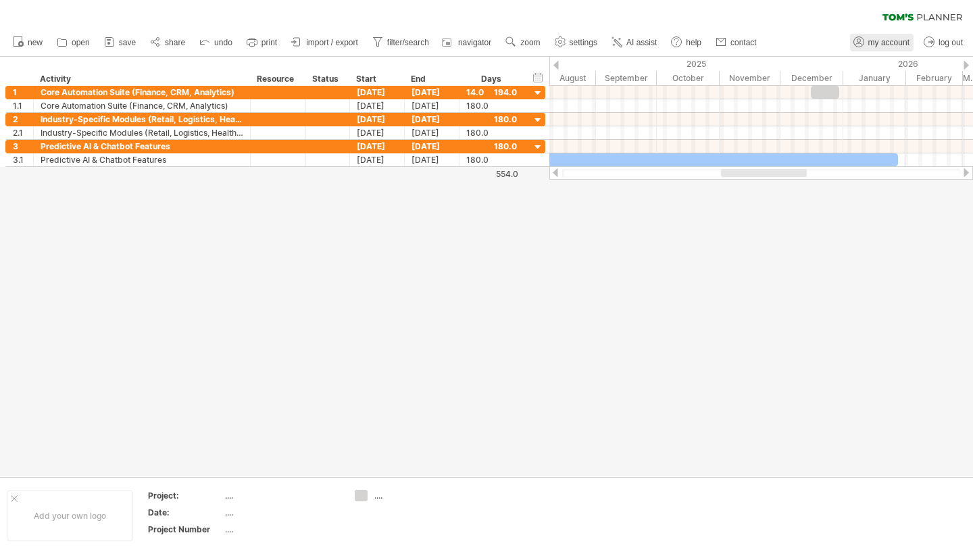
click at [484, 38] on icon at bounding box center [859, 42] width 14 height 14
type input "**********"
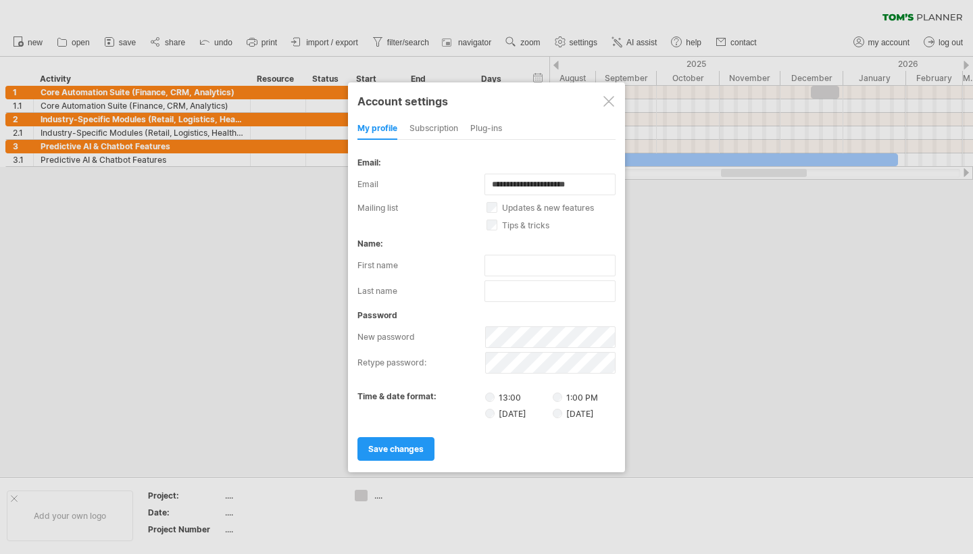
click at [437, 130] on div "subscription" at bounding box center [433, 129] width 49 height 22
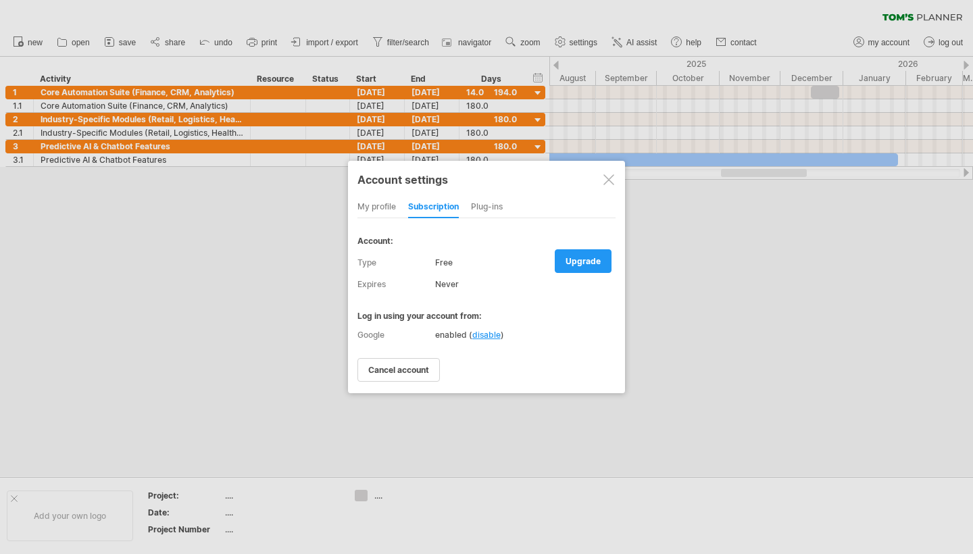
click at [484, 176] on div at bounding box center [608, 179] width 11 height 11
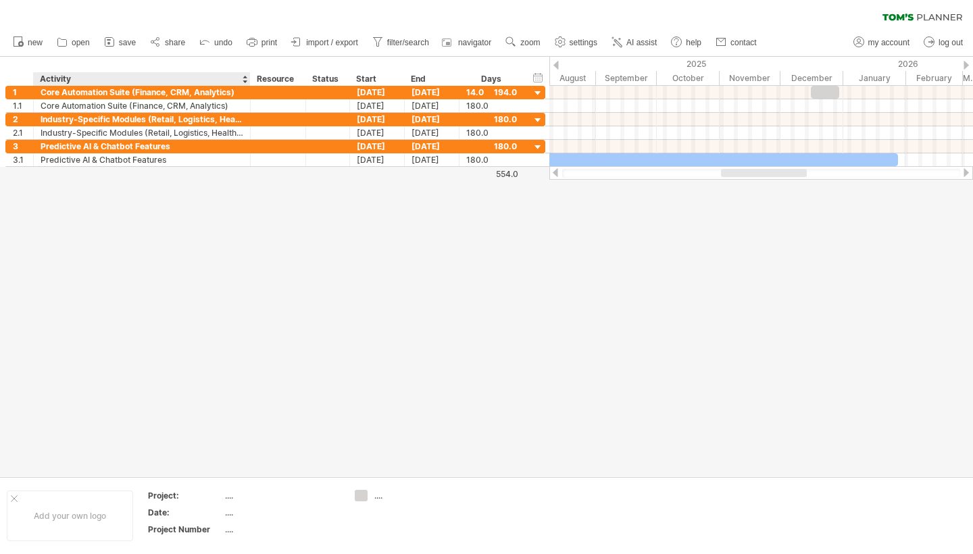
click at [74, 58] on div "hide start/end/duration show start/end/duration ******** Activity ******** Reso…" at bounding box center [274, 71] width 549 height 29
click at [74, 42] on span "open" at bounding box center [81, 42] width 18 height 9
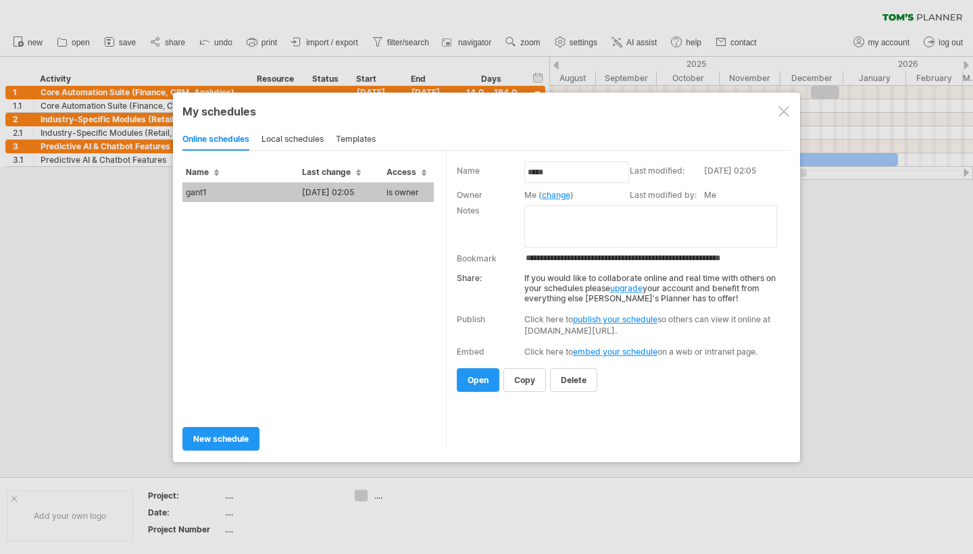
click at [291, 198] on td "gant1" at bounding box center [240, 192] width 116 height 20
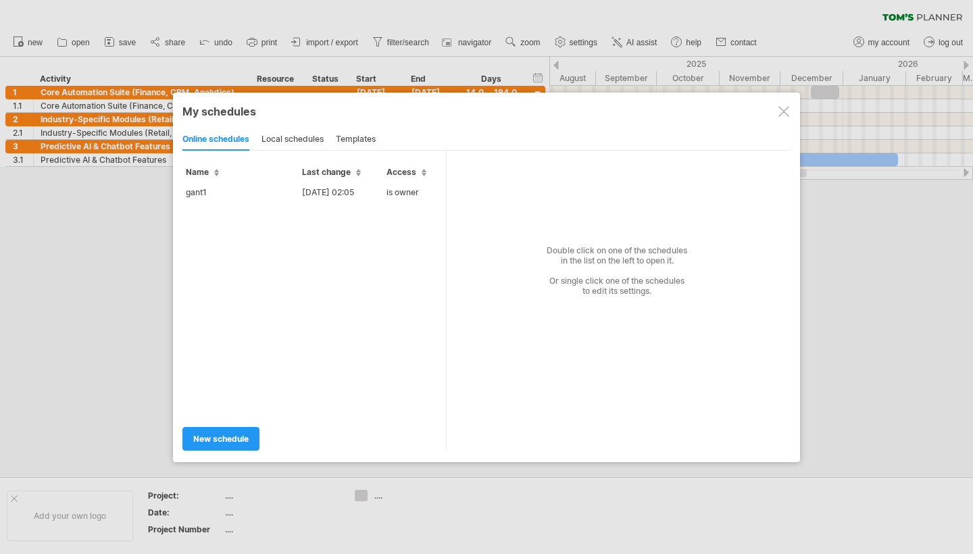
click at [353, 141] on div "templates" at bounding box center [356, 140] width 40 height 22
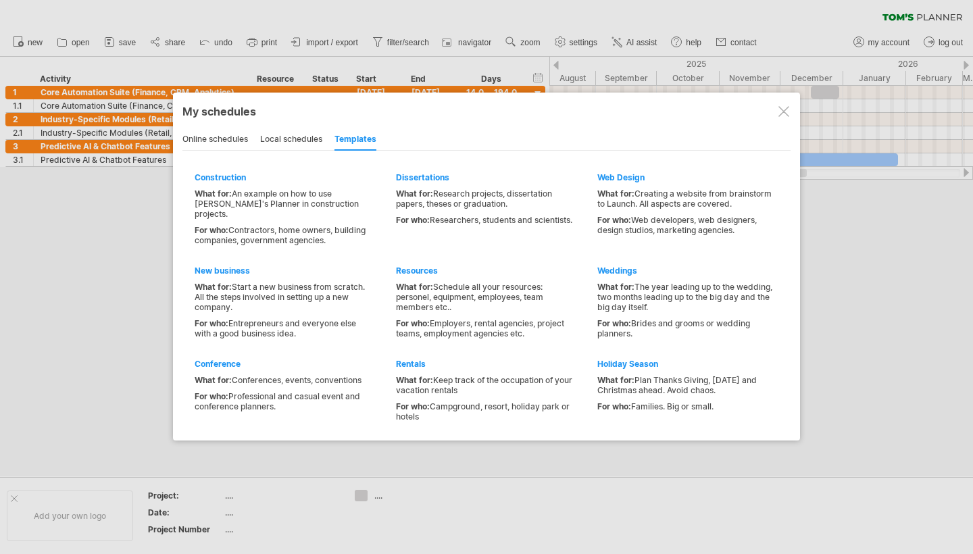
click at [311, 139] on div "local schedules" at bounding box center [291, 140] width 62 height 22
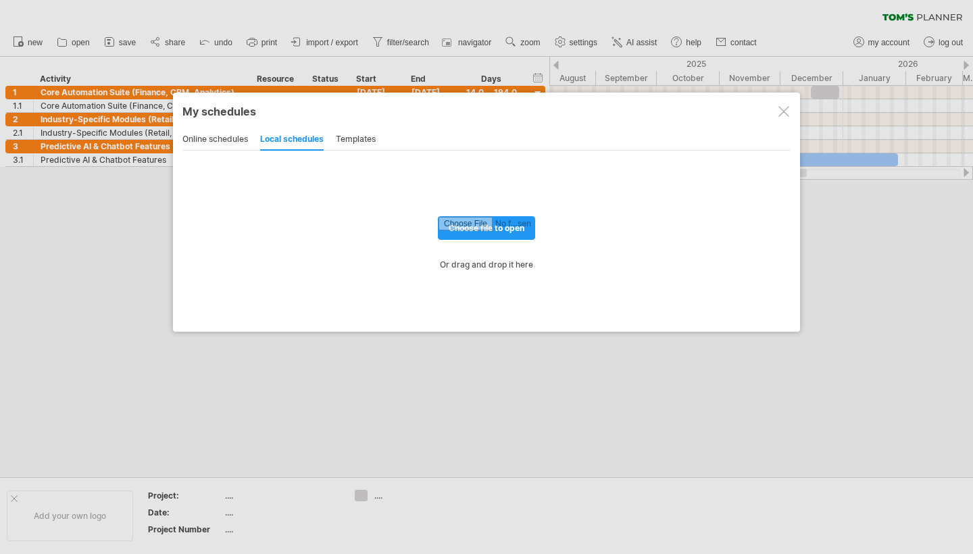
click at [247, 136] on div "online schedules" at bounding box center [215, 140] width 66 height 22
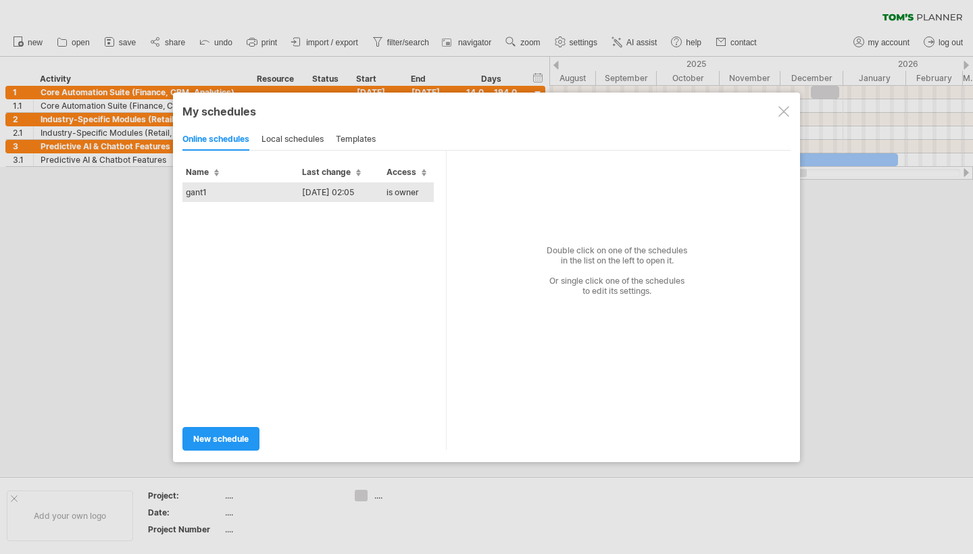
click at [269, 200] on td "gant1" at bounding box center [240, 192] width 116 height 20
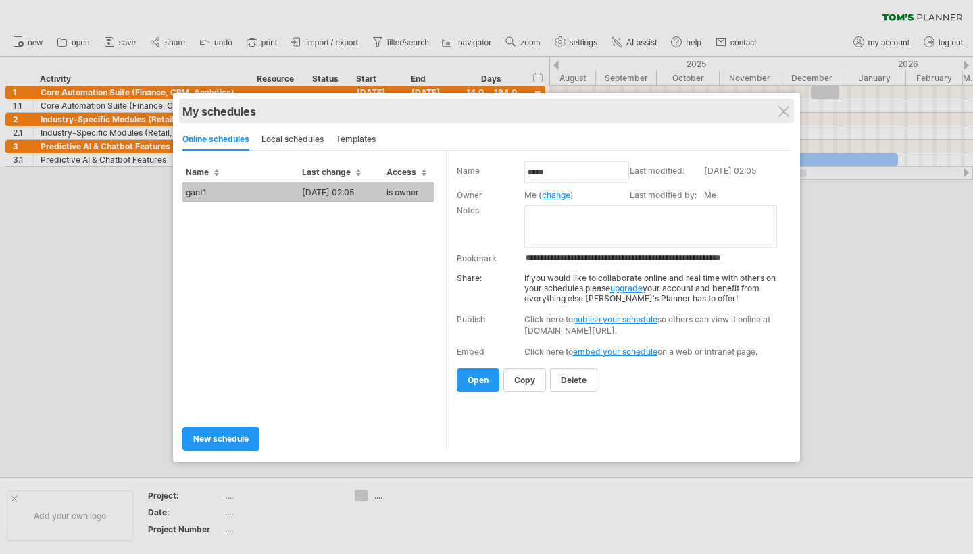
click at [484, 112] on div "My schedules" at bounding box center [486, 112] width 608 height 14
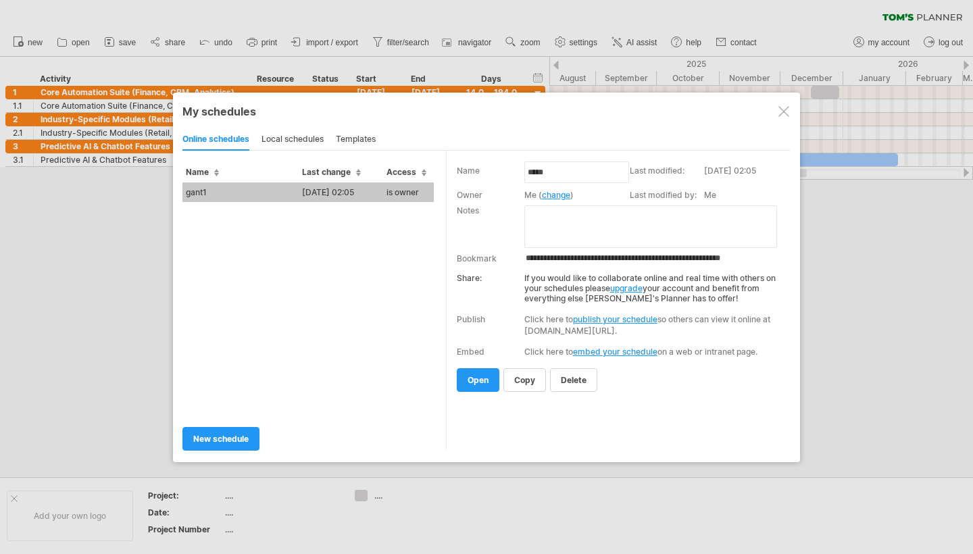
click at [484, 112] on div at bounding box center [783, 111] width 11 height 11
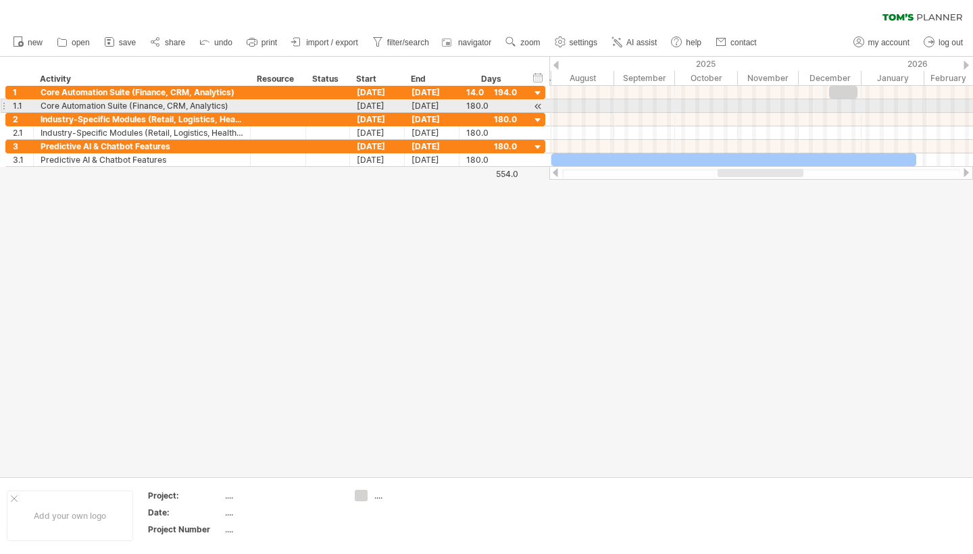
drag, startPoint x: 550, startPoint y: 111, endPoint x: 626, endPoint y: 111, distance: 76.4
click at [484, 111] on div at bounding box center [761, 106] width 424 height 14
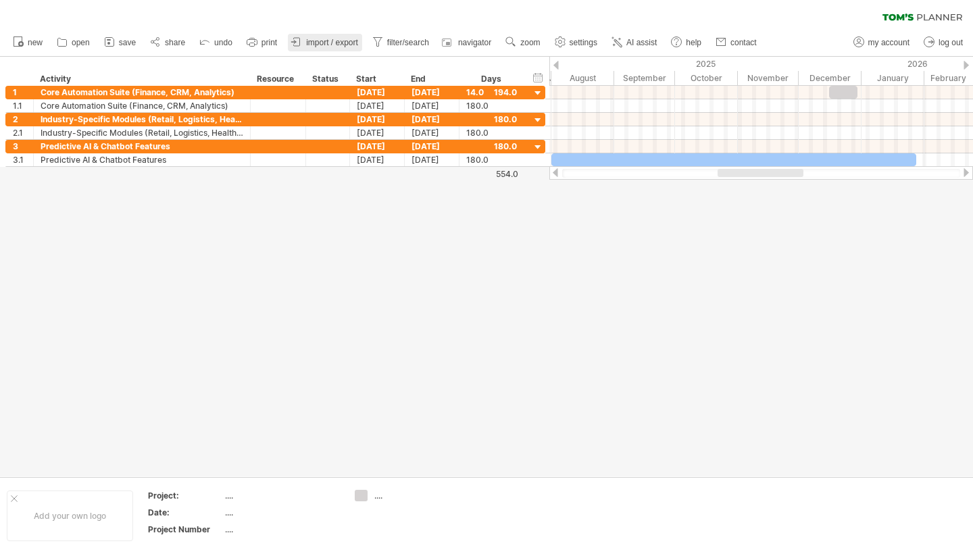
click at [303, 41] on icon at bounding box center [297, 42] width 14 height 14
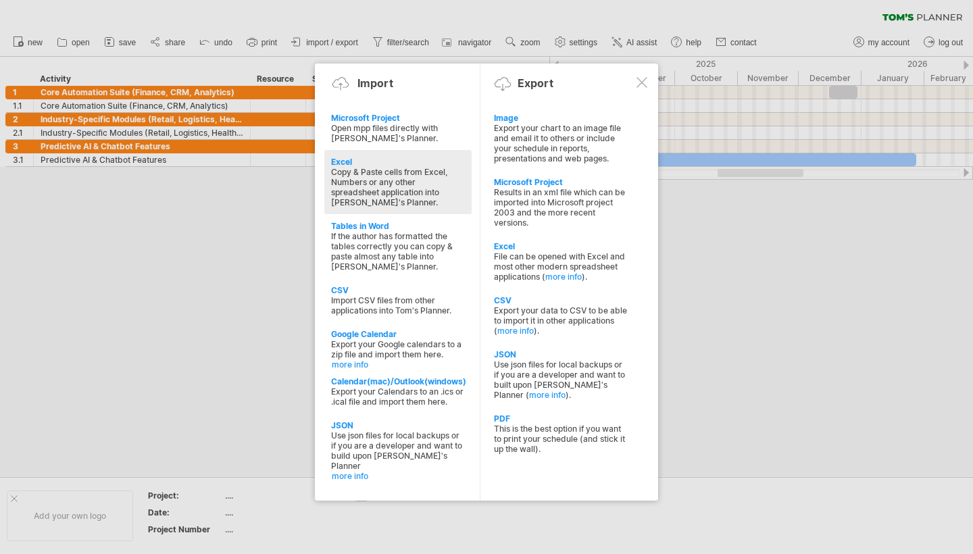
click at [371, 155] on div "Excel Copy & Paste cells from Excel, Numbers or any other spreadsheet applicati…" at bounding box center [397, 182] width 147 height 64
type textarea "**********"
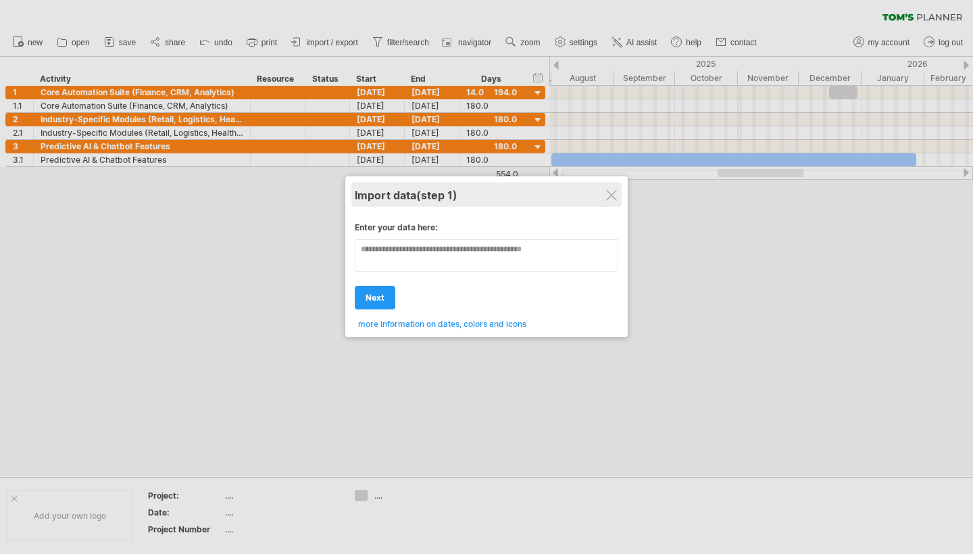
click at [484, 191] on div "Import data (step 1)" at bounding box center [487, 194] width 264 height 24
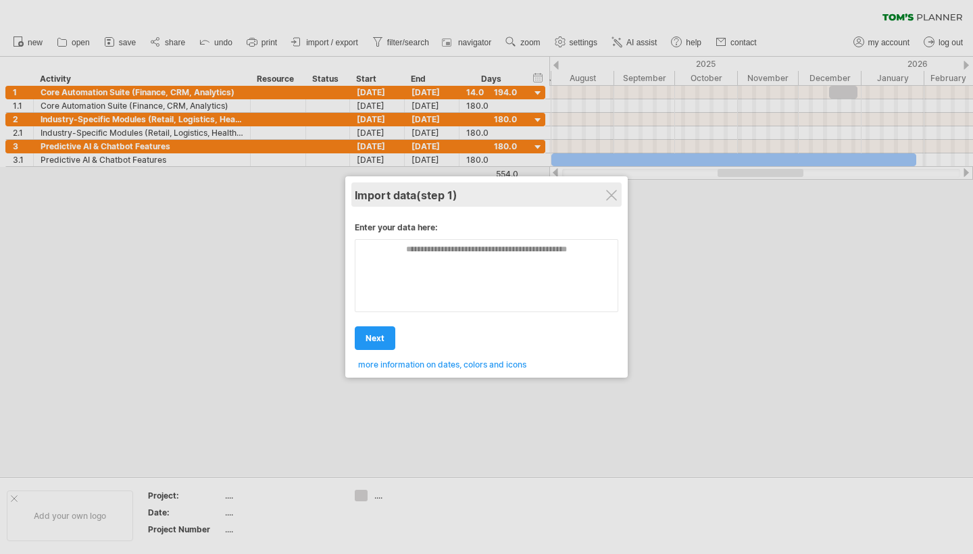
click at [484, 191] on div "Import data (step 1)" at bounding box center [487, 194] width 264 height 24
click at [484, 193] on div at bounding box center [611, 195] width 11 height 11
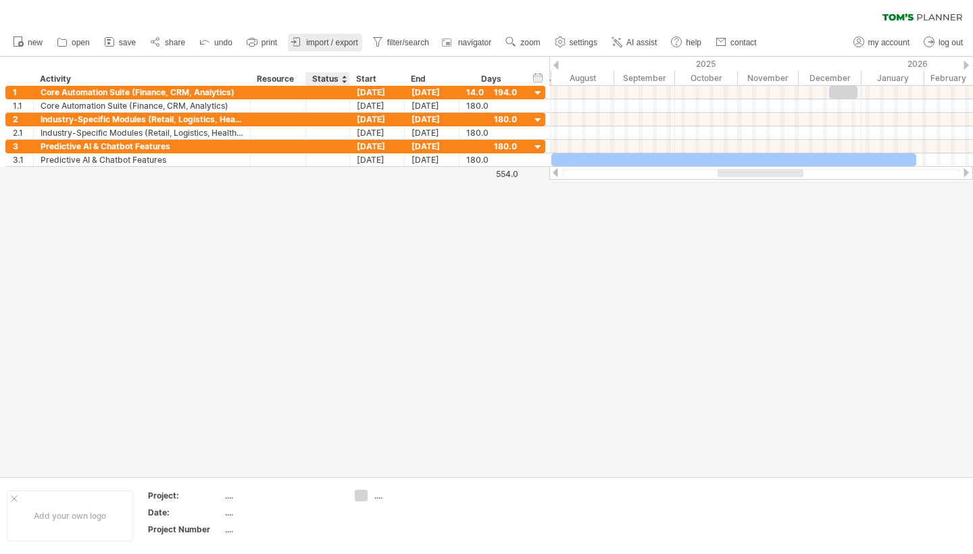
click at [341, 49] on link "import / export" at bounding box center [325, 43] width 74 height 18
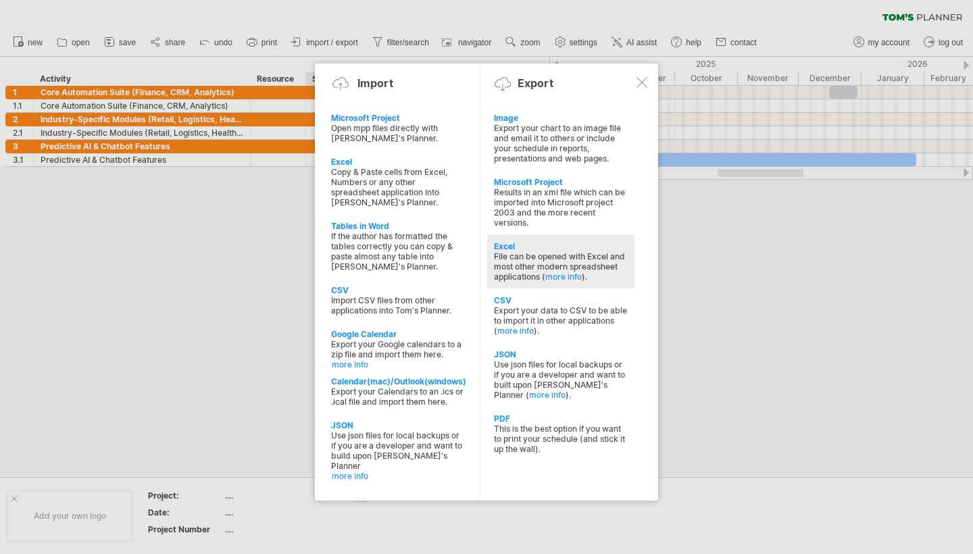
click at [484, 250] on div "Excel" at bounding box center [561, 246] width 134 height 10
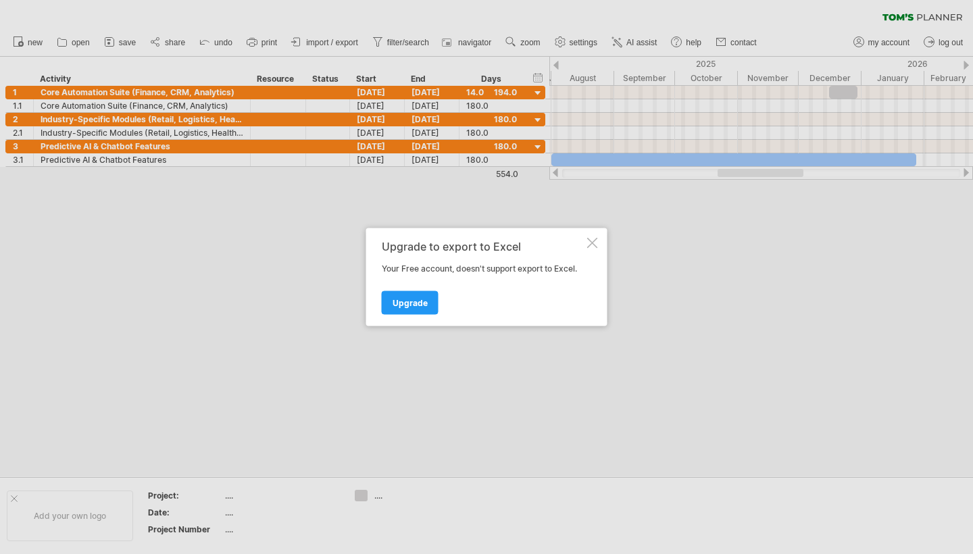
click at [484, 244] on div at bounding box center [592, 243] width 11 height 11
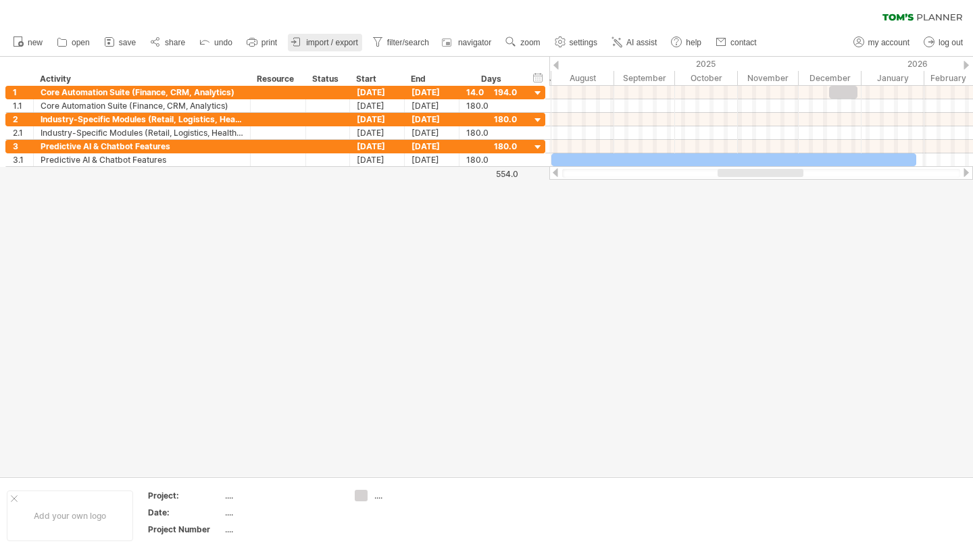
click at [331, 41] on span "import / export" at bounding box center [332, 42] width 52 height 9
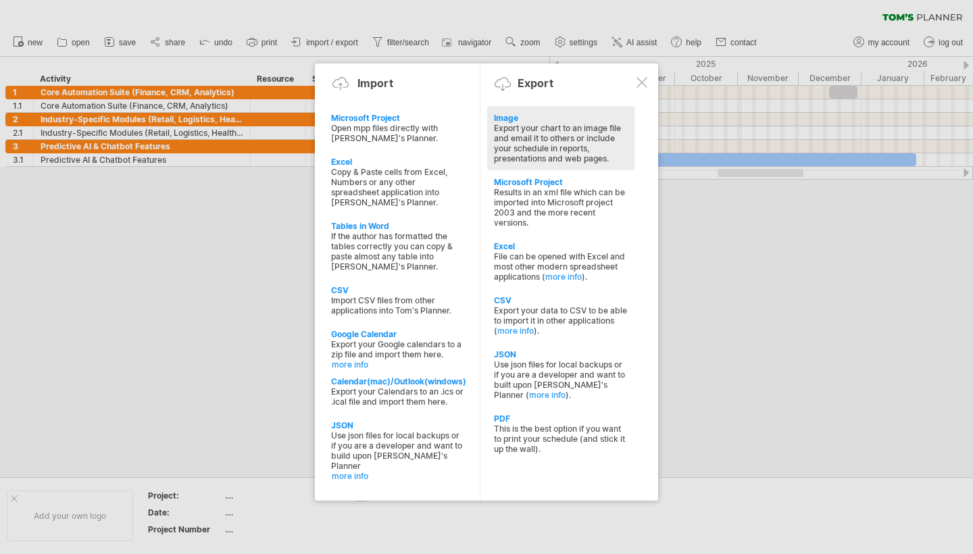
click at [484, 129] on div "Export your chart to an image file and email it to others or include your sched…" at bounding box center [561, 143] width 134 height 41
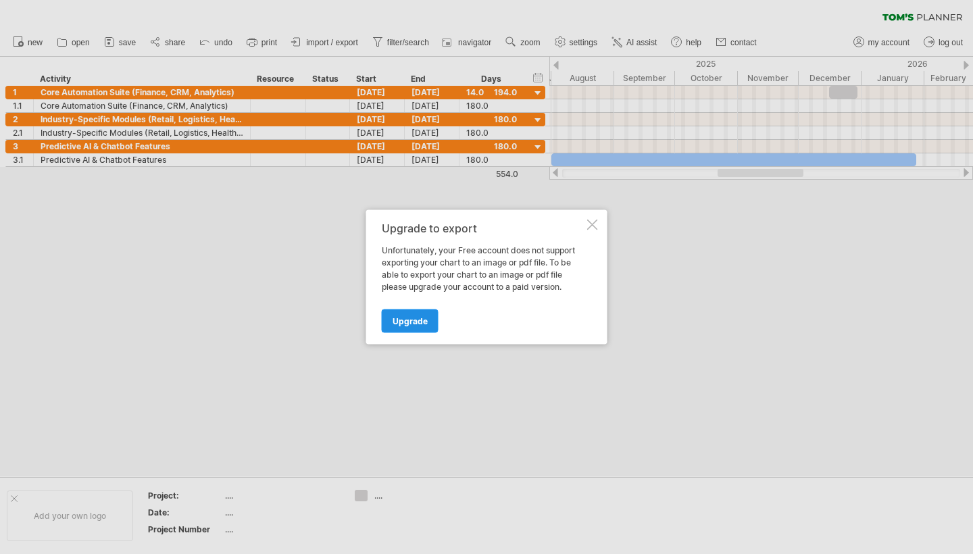
click at [422, 318] on span "Upgrade" at bounding box center [410, 321] width 35 height 10
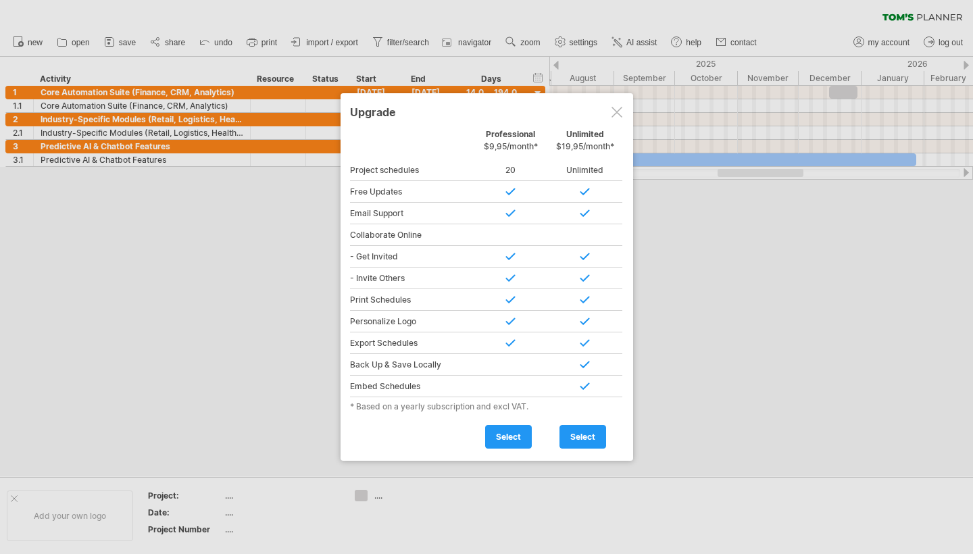
click at [484, 108] on div at bounding box center [617, 112] width 11 height 11
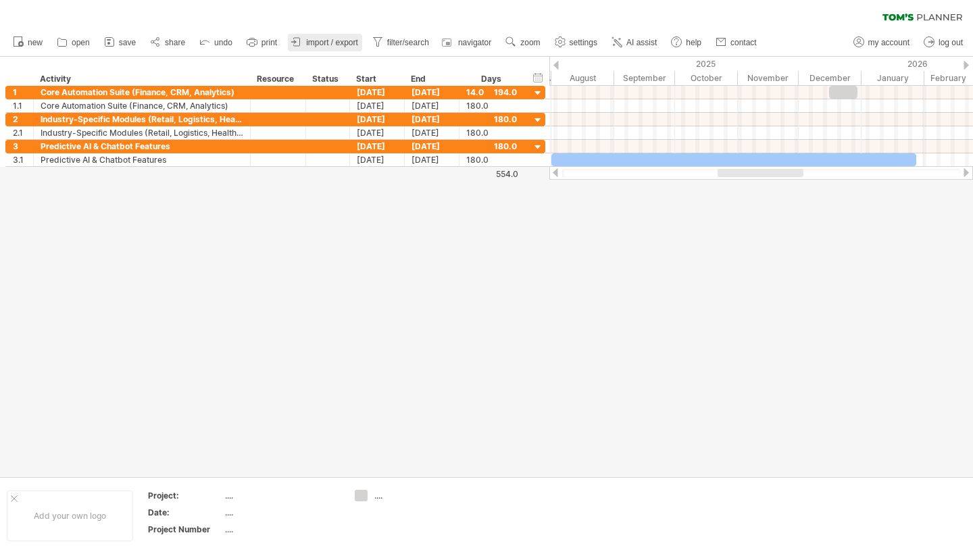
click at [357, 45] on span "import / export" at bounding box center [332, 42] width 52 height 9
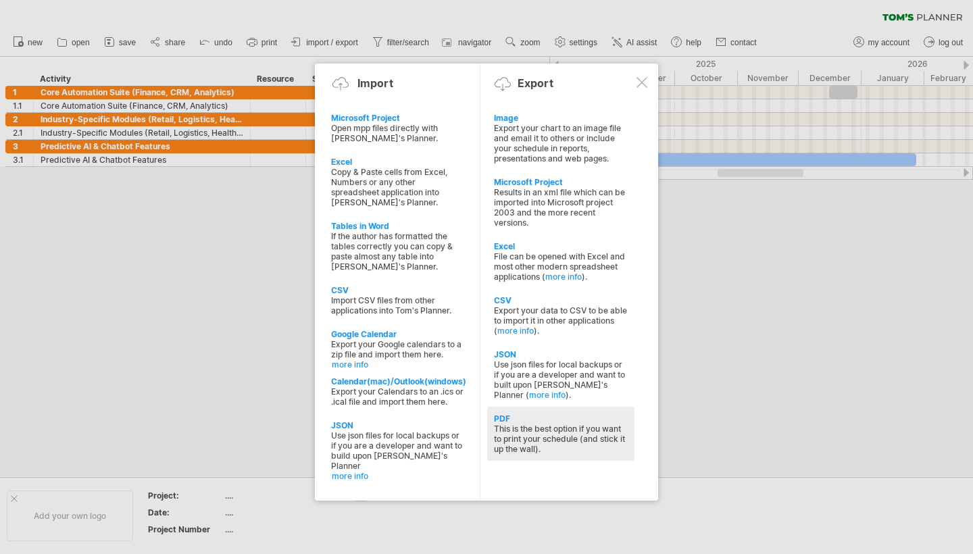
click at [484, 419] on div "PDF" at bounding box center [561, 419] width 134 height 10
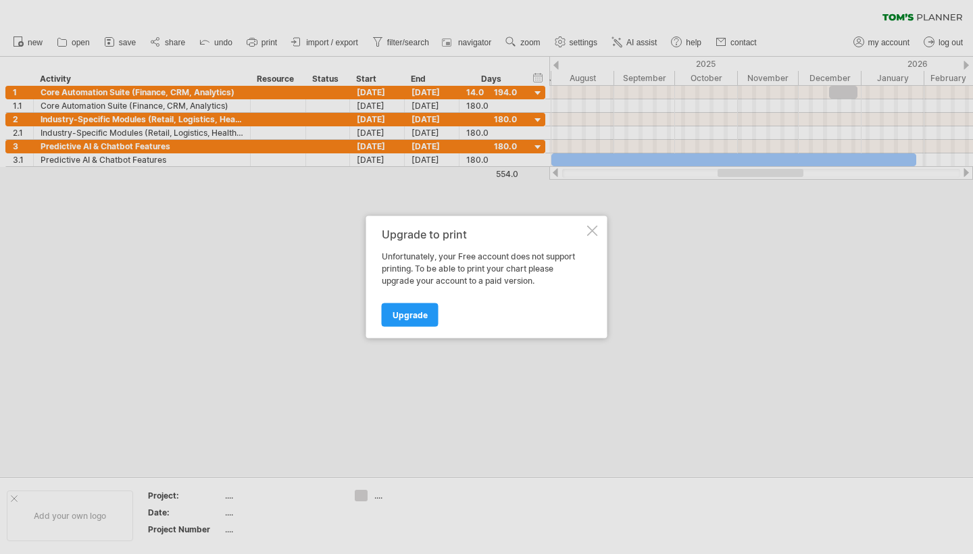
click at [484, 224] on div "Upgrade to print Unfortunately, your Free account does not support printing. To…" at bounding box center [486, 277] width 241 height 122
click at [484, 225] on div "Upgrade to print Unfortunately, your Free account does not support printing. To…" at bounding box center [486, 277] width 241 height 122
click at [484, 234] on div at bounding box center [592, 231] width 11 height 11
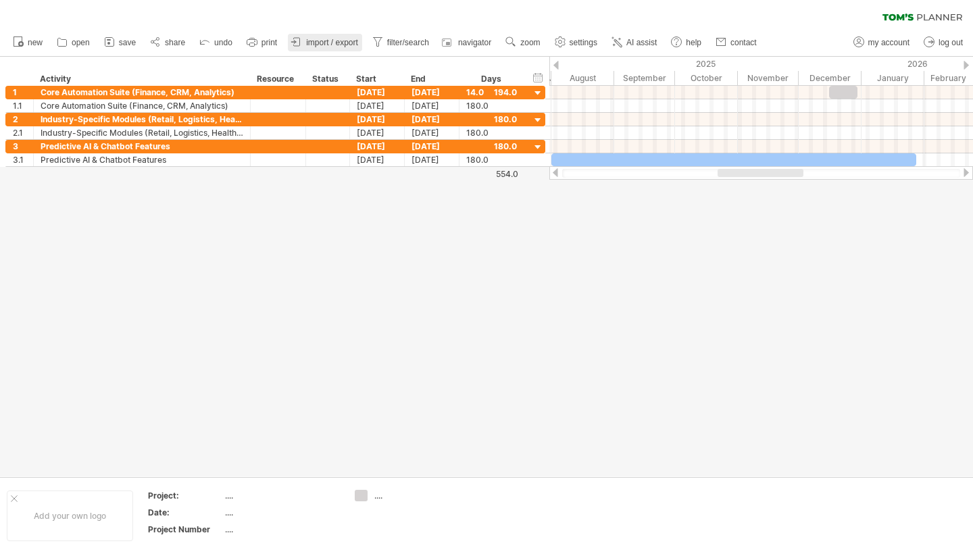
click at [344, 43] on span "import / export" at bounding box center [332, 42] width 52 height 9
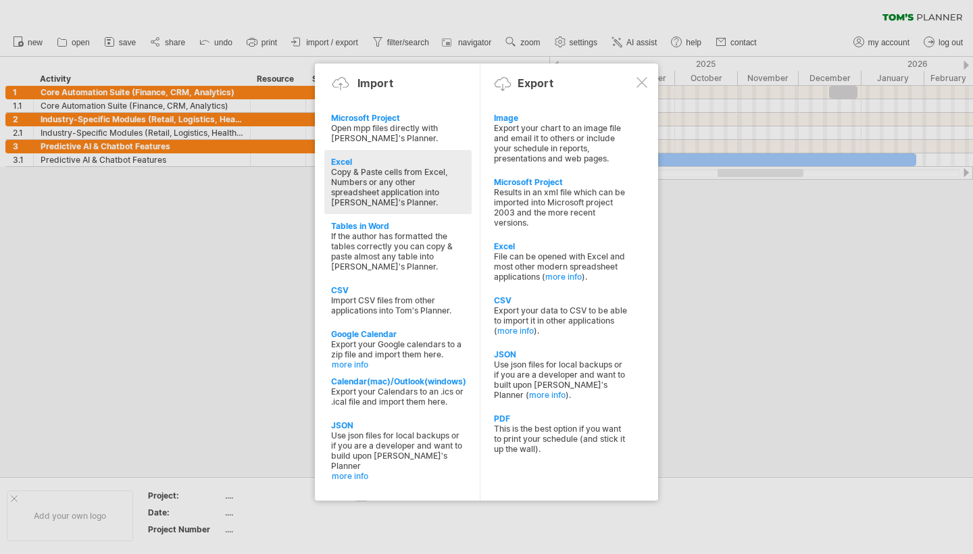
click at [387, 173] on div "Copy & Paste cells from Excel, Numbers or any other spreadsheet application int…" at bounding box center [398, 187] width 134 height 41
type textarea "**********"
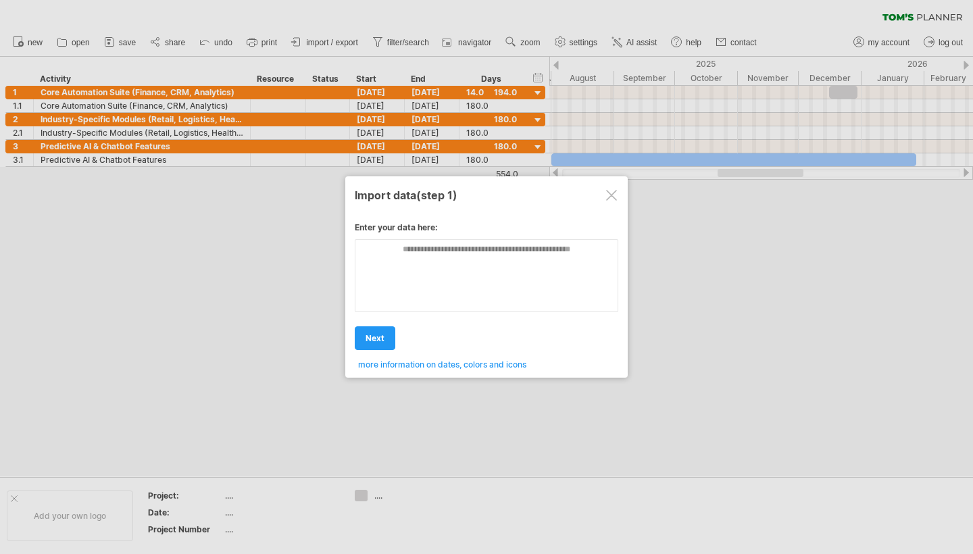
click at [484, 199] on div at bounding box center [611, 195] width 11 height 11
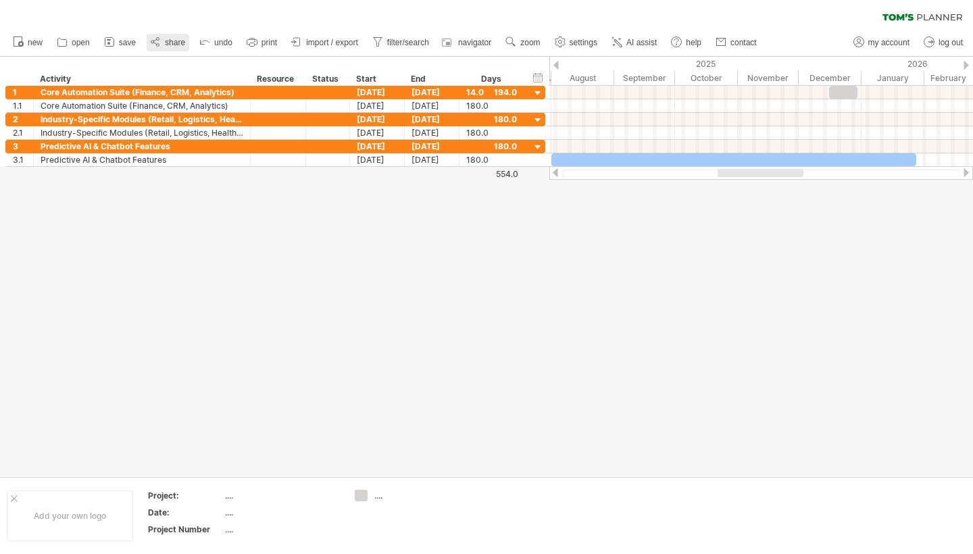
click at [173, 41] on span "share" at bounding box center [175, 42] width 20 height 9
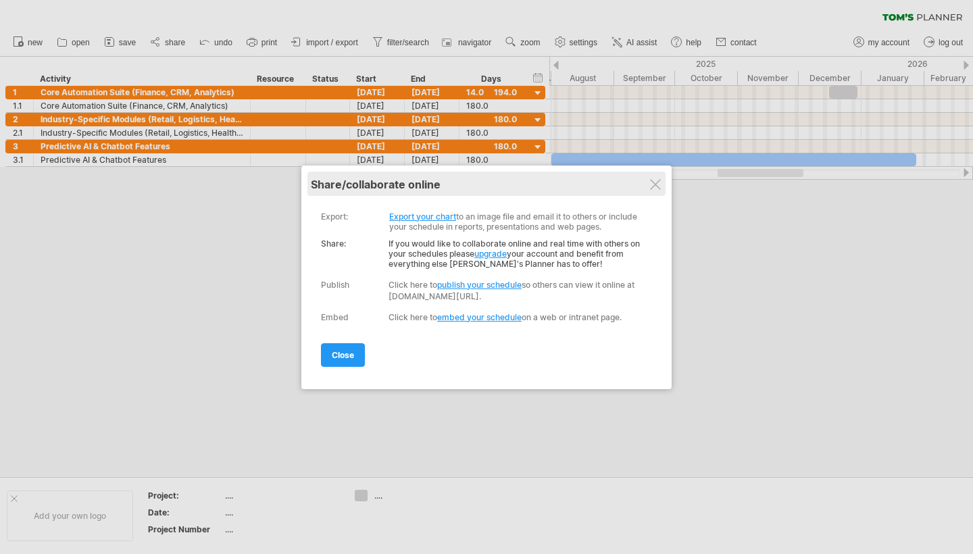
click at [484, 182] on div "share/collaborate online" at bounding box center [486, 185] width 351 height 14
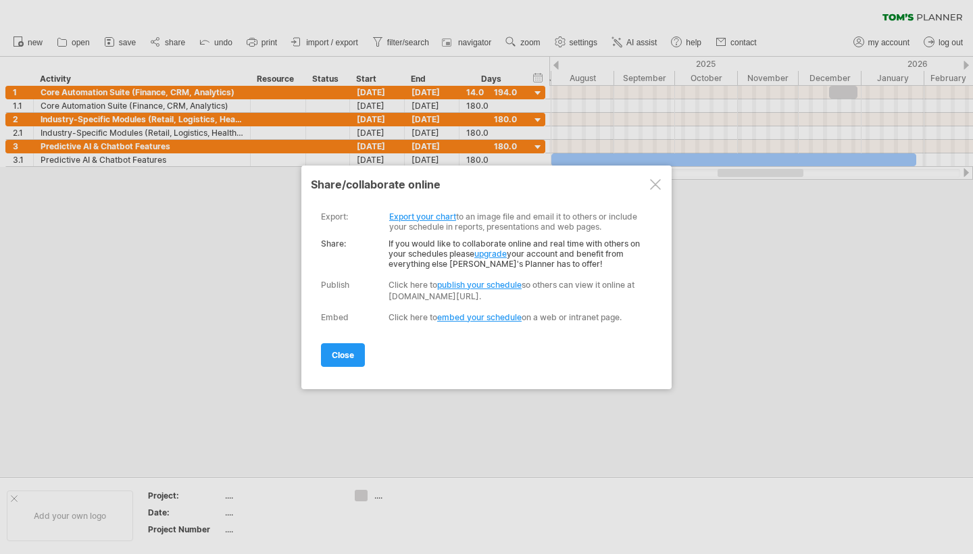
click at [484, 181] on div at bounding box center [655, 184] width 11 height 11
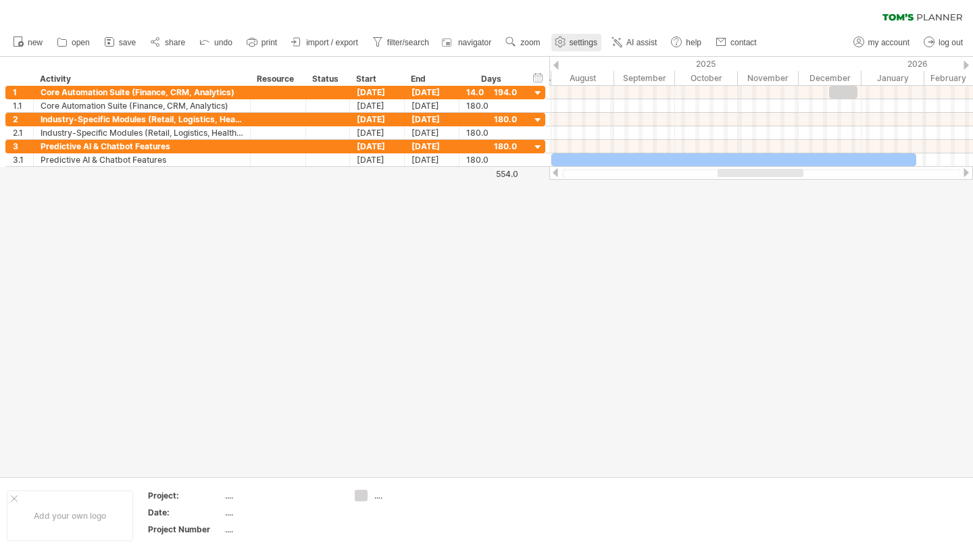
click at [484, 39] on use at bounding box center [560, 42] width 14 height 14
select select "*"
select select "**"
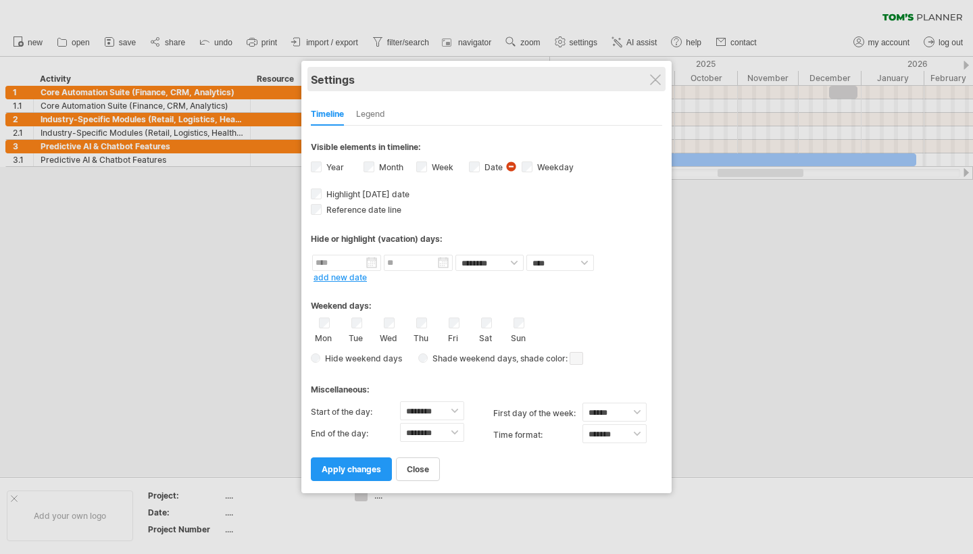
click at [484, 72] on div "Settings" at bounding box center [486, 79] width 351 height 24
click at [484, 74] on div "Settings" at bounding box center [486, 79] width 351 height 24
click at [484, 81] on div at bounding box center [655, 79] width 11 height 11
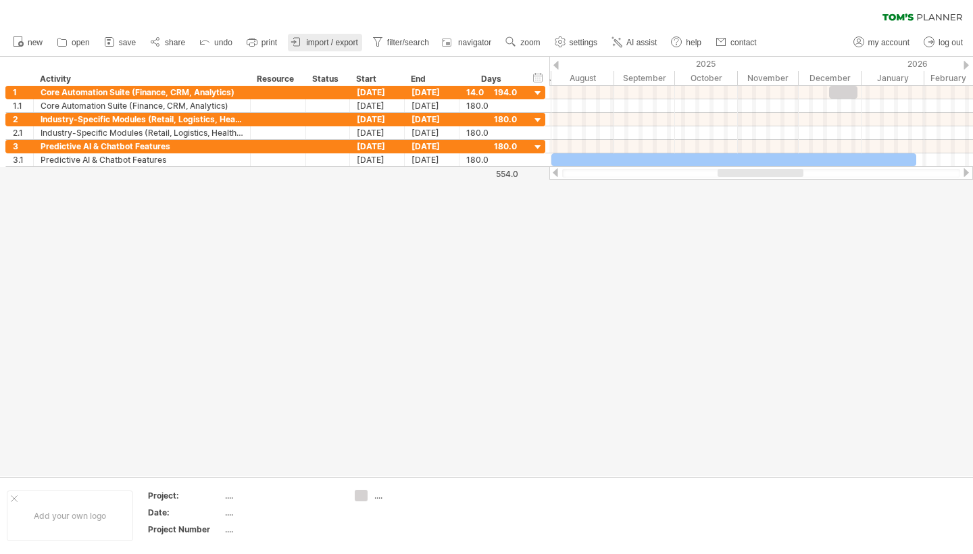
click at [311, 36] on link "import / export" at bounding box center [325, 43] width 74 height 18
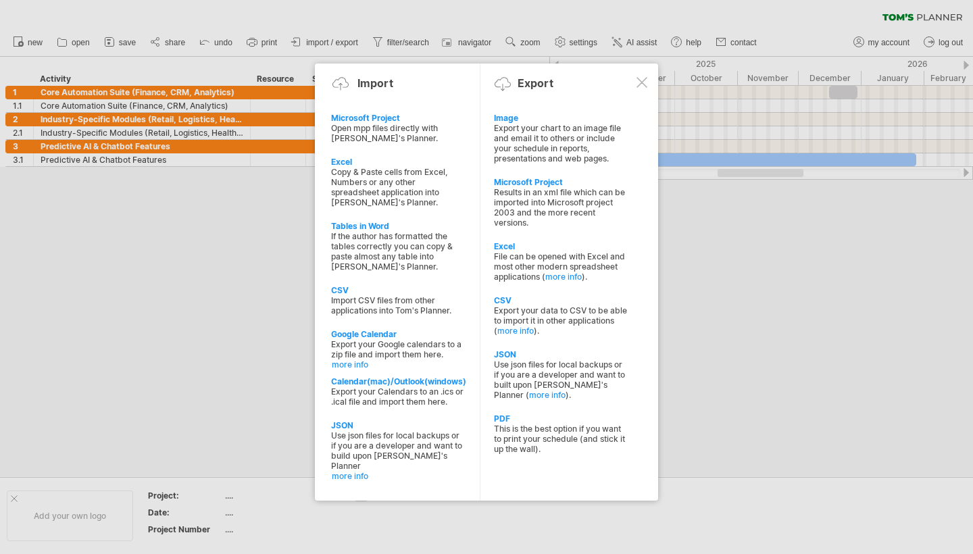
click at [476, 68] on div at bounding box center [398, 282] width 166 height 437
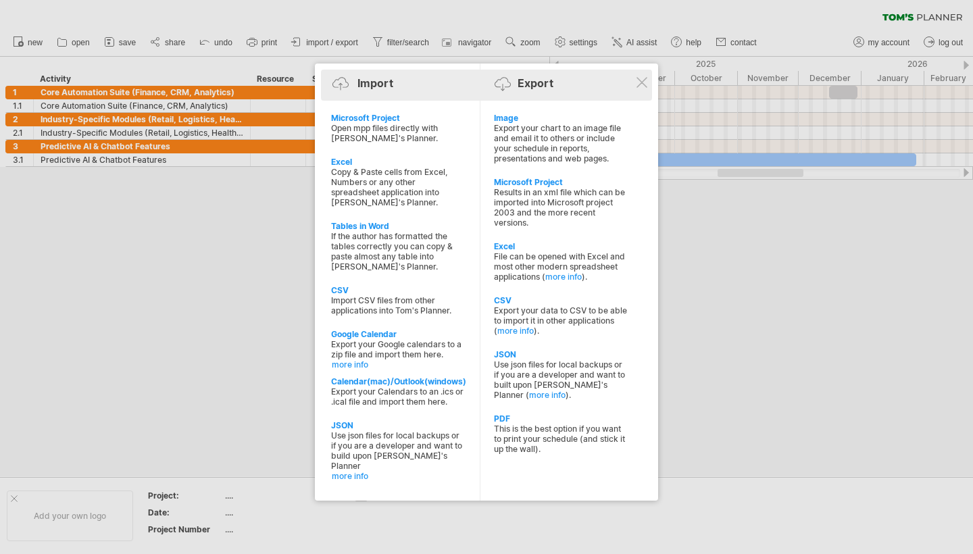
click at [484, 82] on div "Export" at bounding box center [536, 83] width 36 height 14
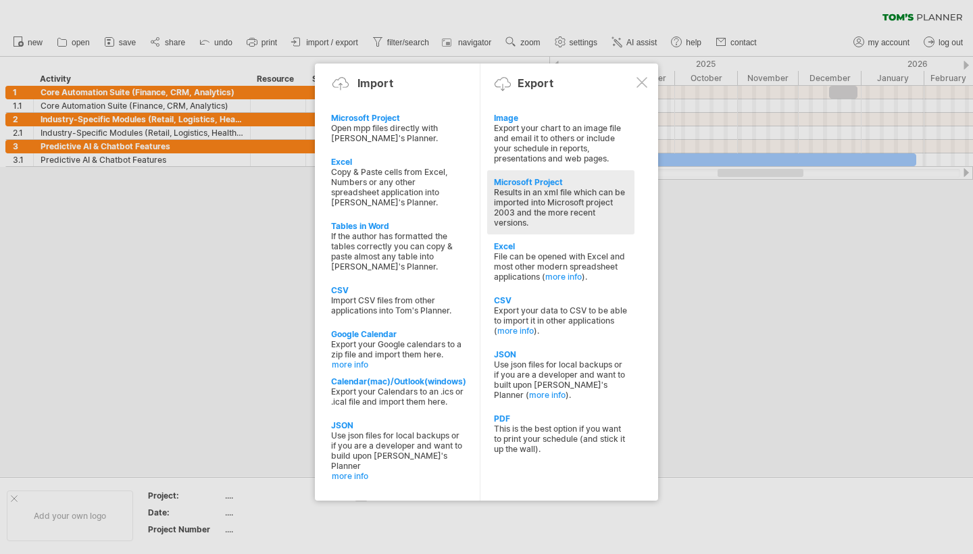
click at [484, 185] on div "Microsoft Project" at bounding box center [561, 182] width 134 height 10
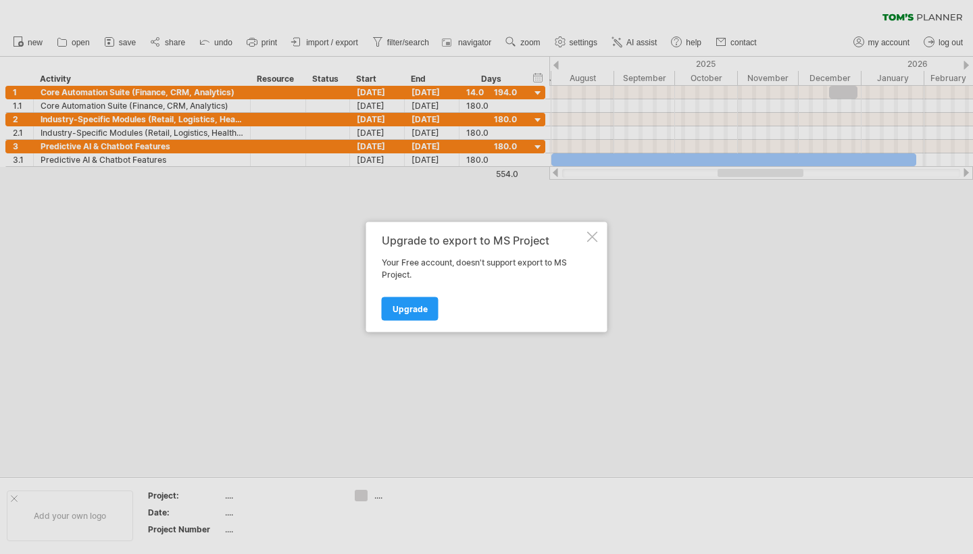
click at [484, 243] on div "Upgrade to export to MS Project Your Free account, doesn't support export to MS…" at bounding box center [486, 277] width 241 height 110
click at [484, 241] on div "Upgrade to export to MS Project Your Free account, doesn't support export to MS…" at bounding box center [486, 277] width 241 height 110
click at [484, 230] on div "Upgrade to export to MS Project Your Free account, doesn't support export to MS…" at bounding box center [486, 277] width 241 height 110
click at [484, 237] on div "Upgrade to export to MS Project Your Free account, doesn't support export to MS…" at bounding box center [486, 277] width 241 height 110
click at [484, 237] on div at bounding box center [592, 237] width 11 height 11
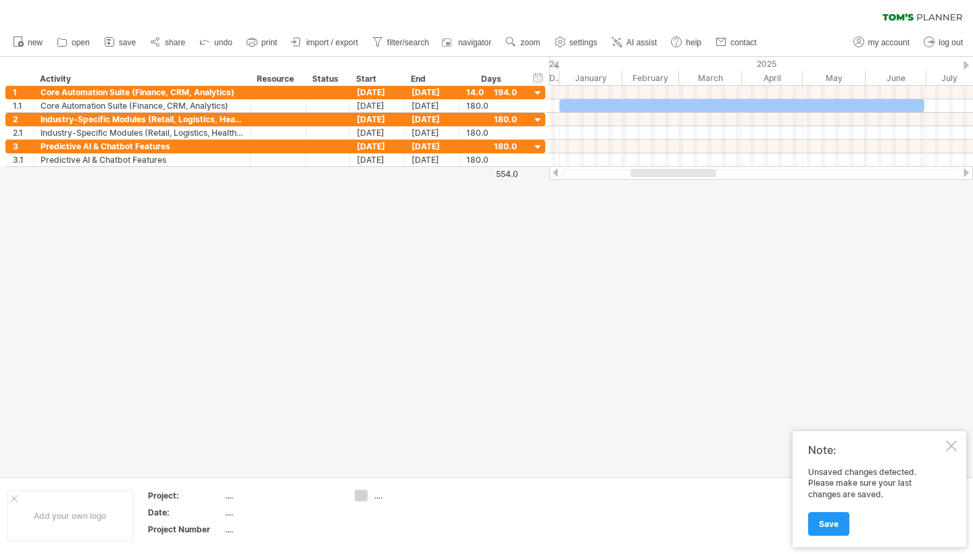
click at [484, 447] on div at bounding box center [951, 446] width 11 height 11
